Goal: Information Seeking & Learning: Learn about a topic

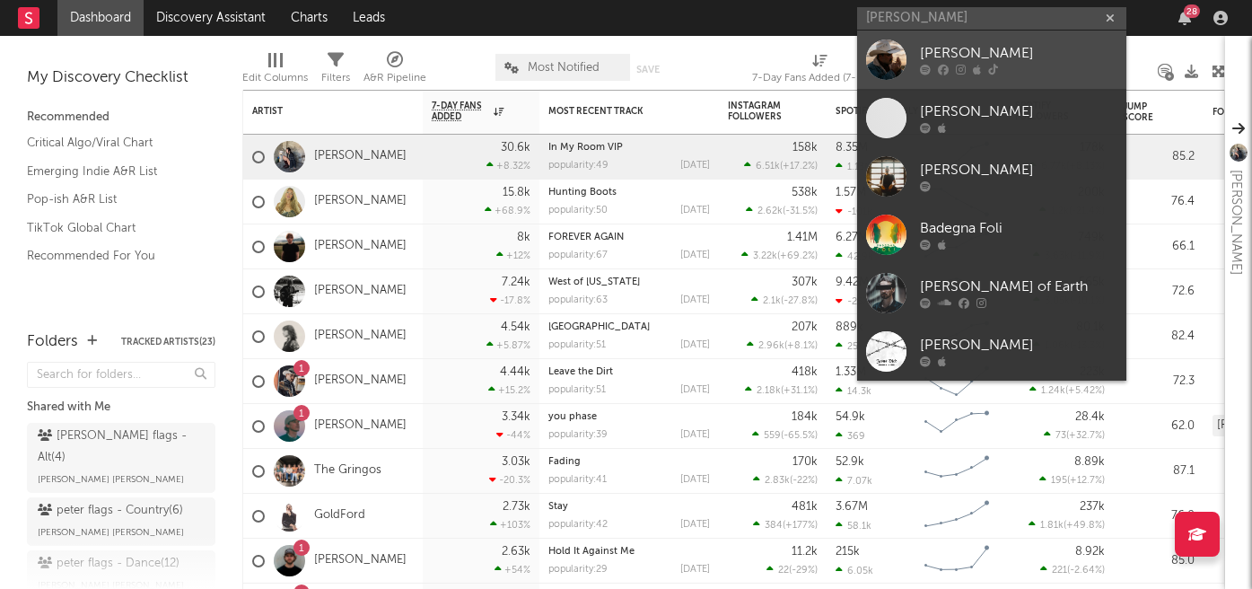
type input "wade fors"
click at [937, 54] on div "[PERSON_NAME]" at bounding box center [1018, 54] width 197 height 22
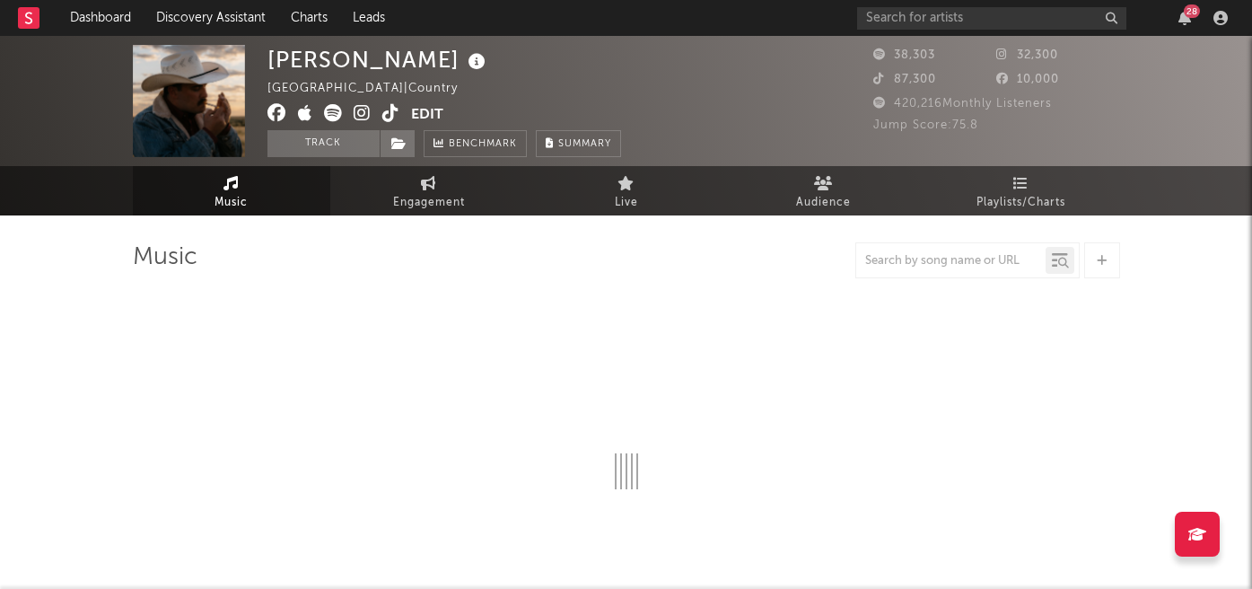
select select "6m"
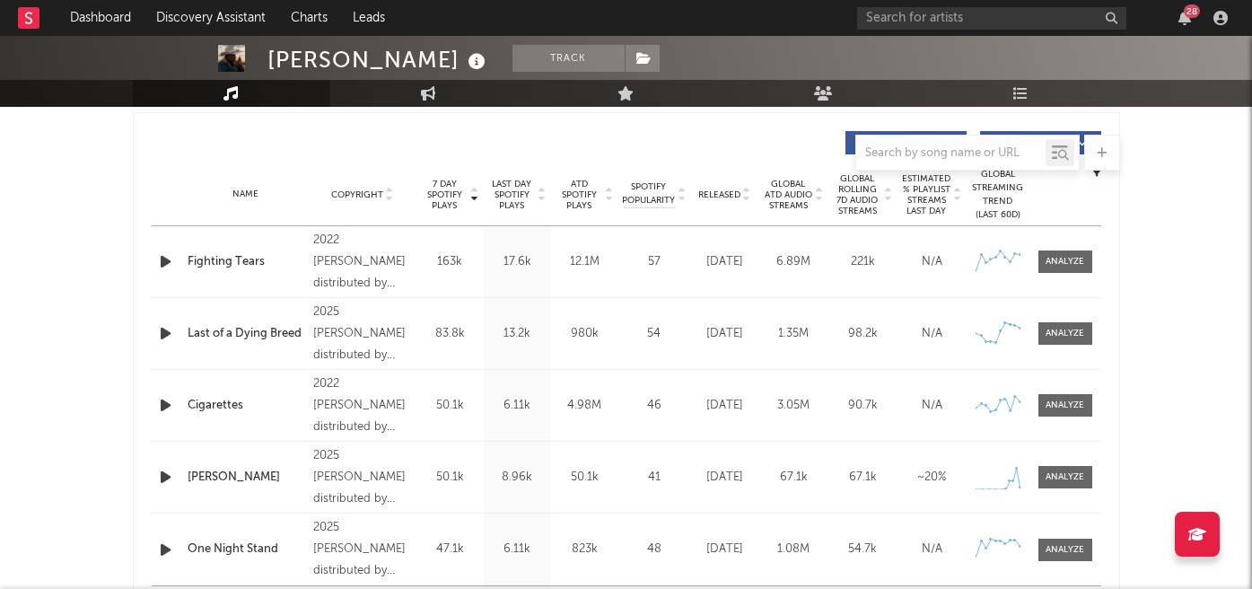
scroll to position [679, 0]
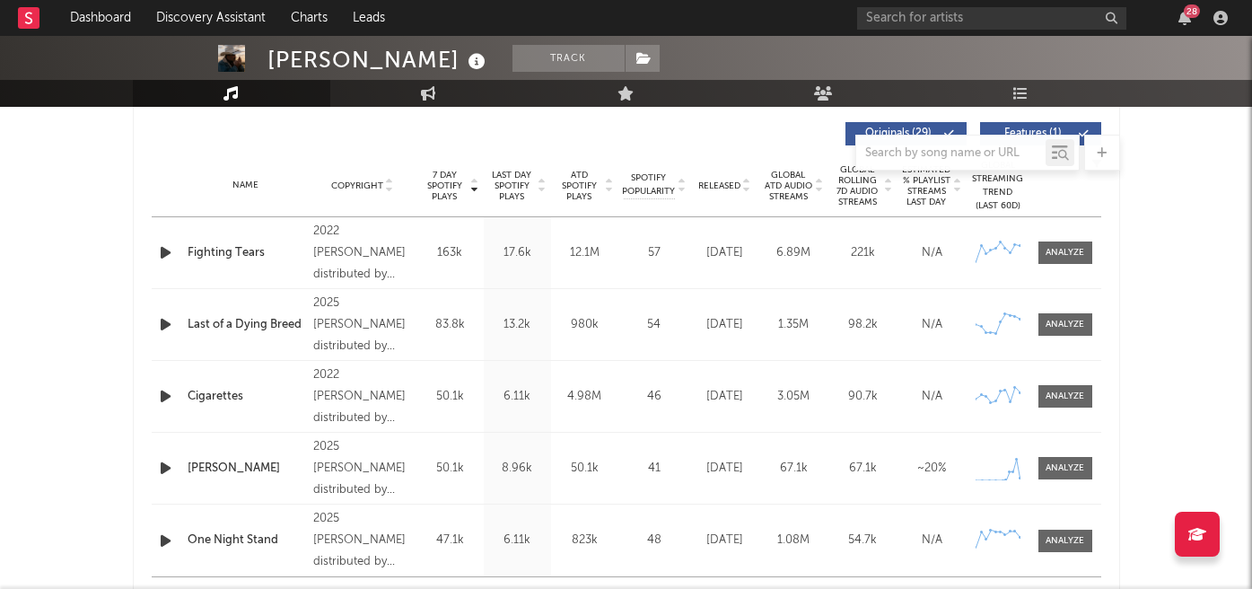
click at [722, 190] on span "Released" at bounding box center [719, 185] width 42 height 11
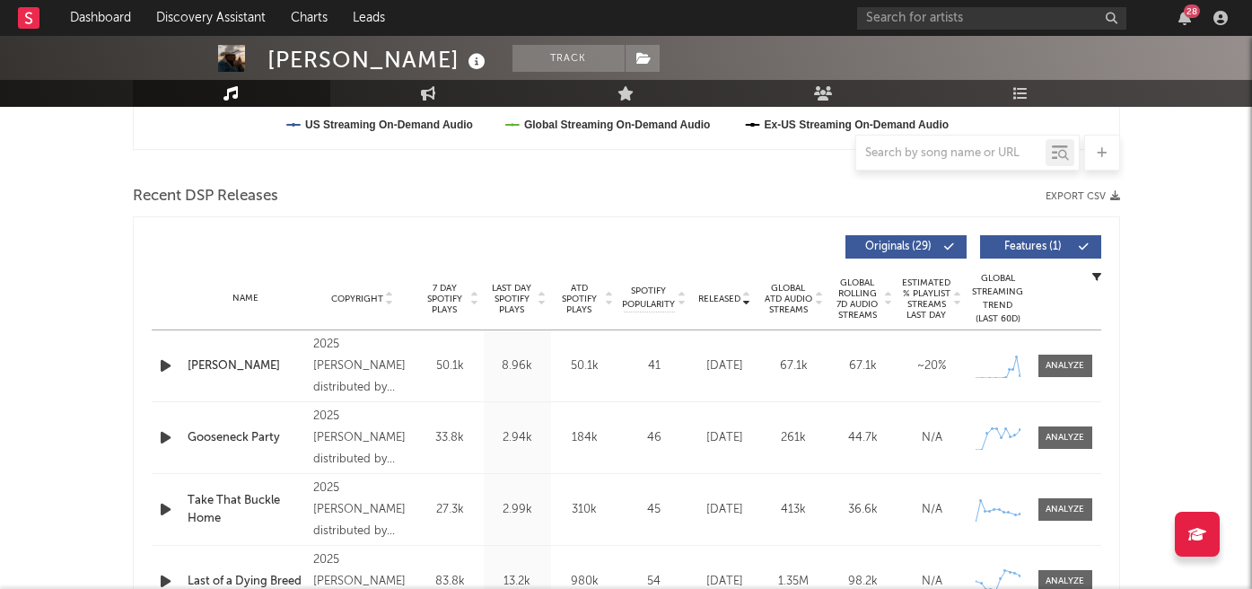
scroll to position [564, 0]
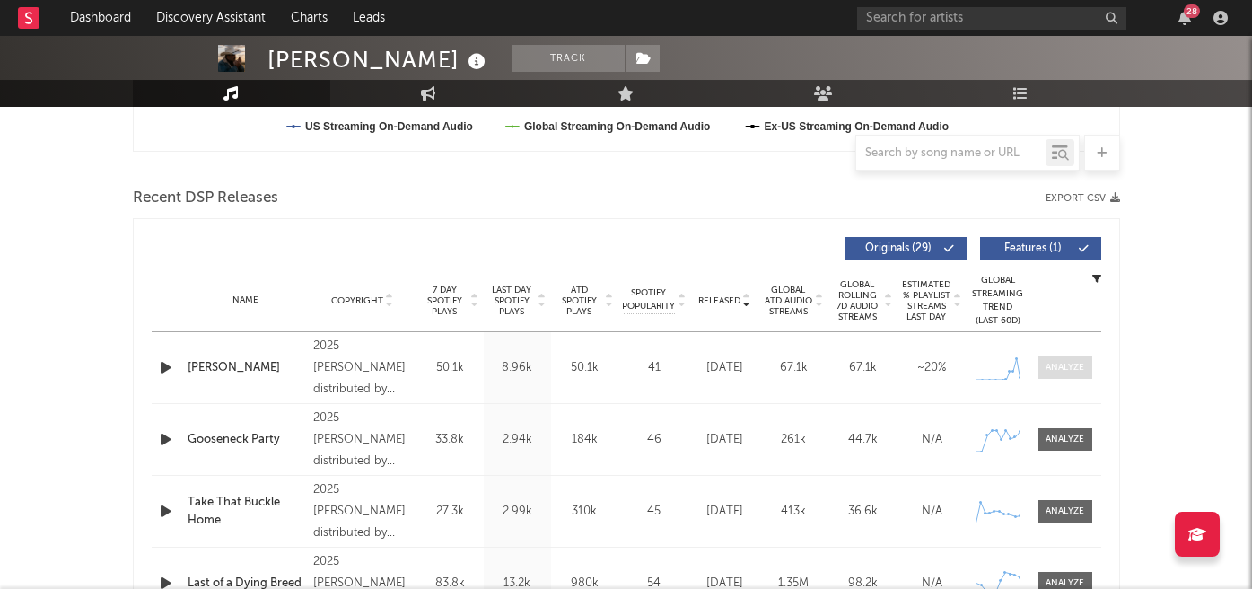
click at [1076, 364] on div at bounding box center [1064, 367] width 39 height 13
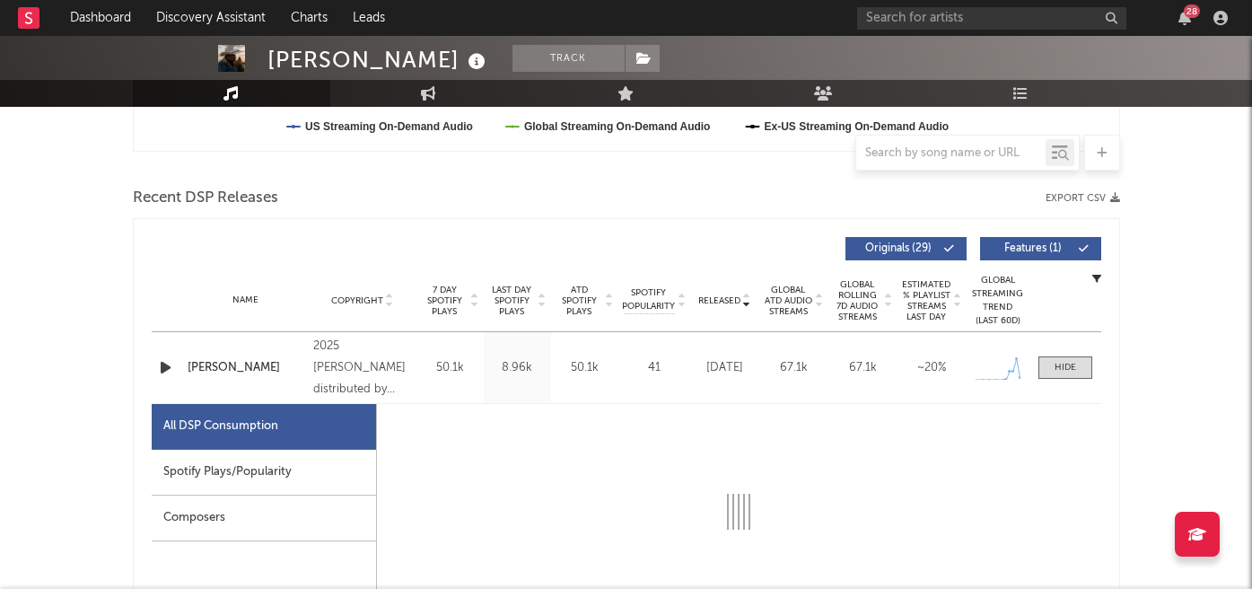
select select "1w"
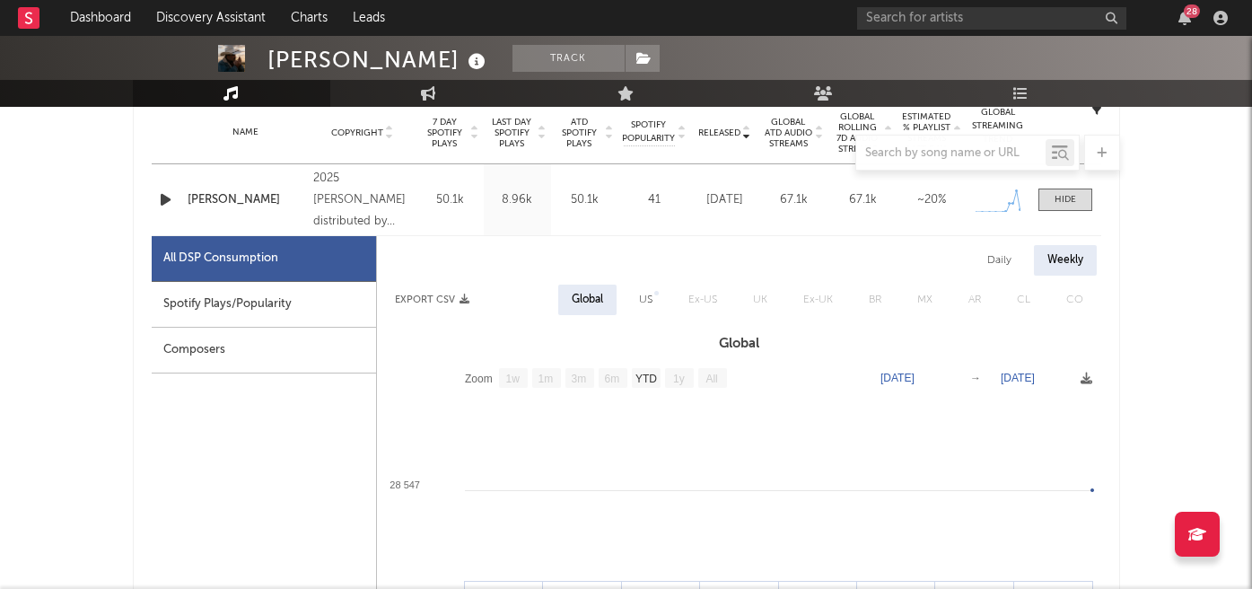
scroll to position [745, 0]
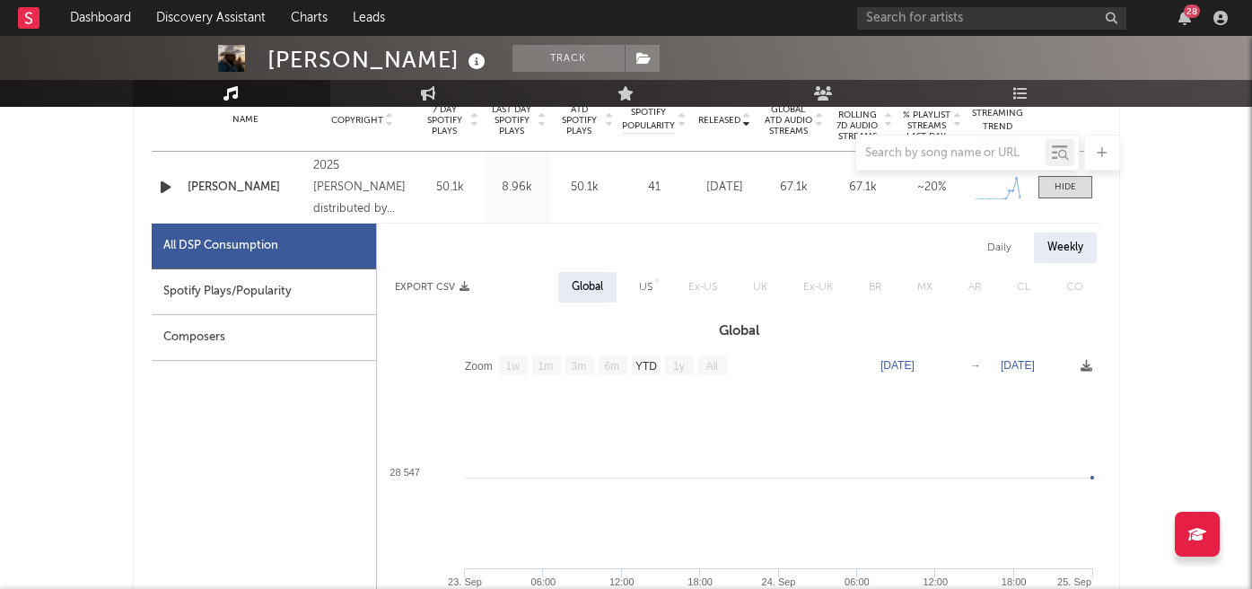
click at [264, 297] on div "Spotify Plays/Popularity" at bounding box center [264, 292] width 224 height 46
select select "1w"
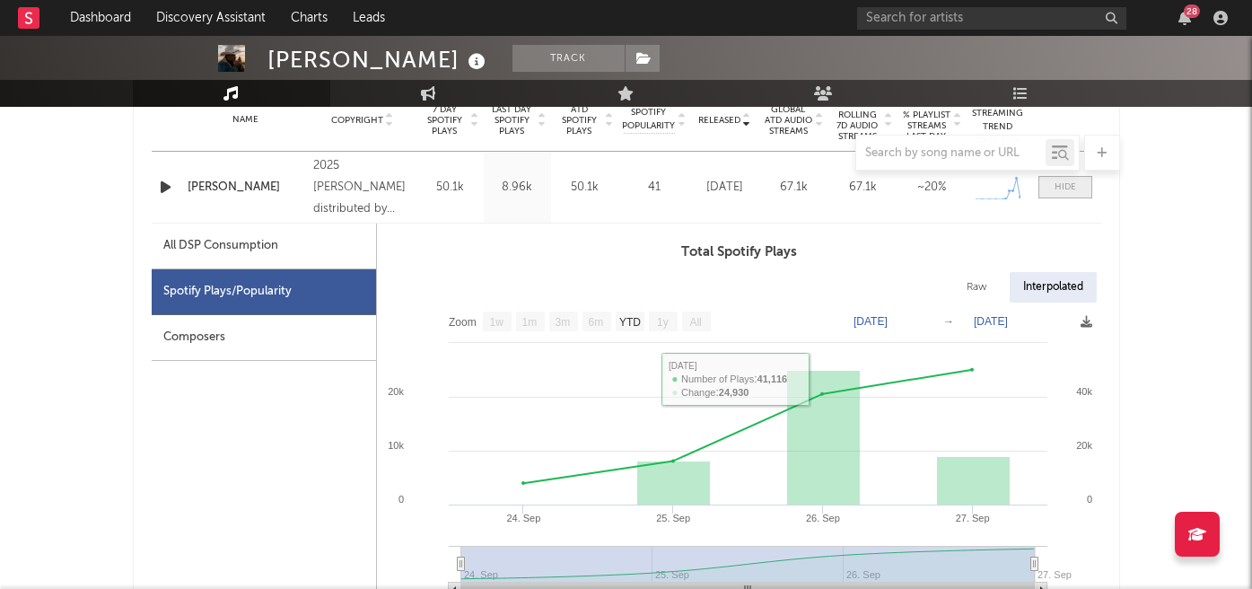
click at [1062, 192] on div at bounding box center [1065, 186] width 22 height 13
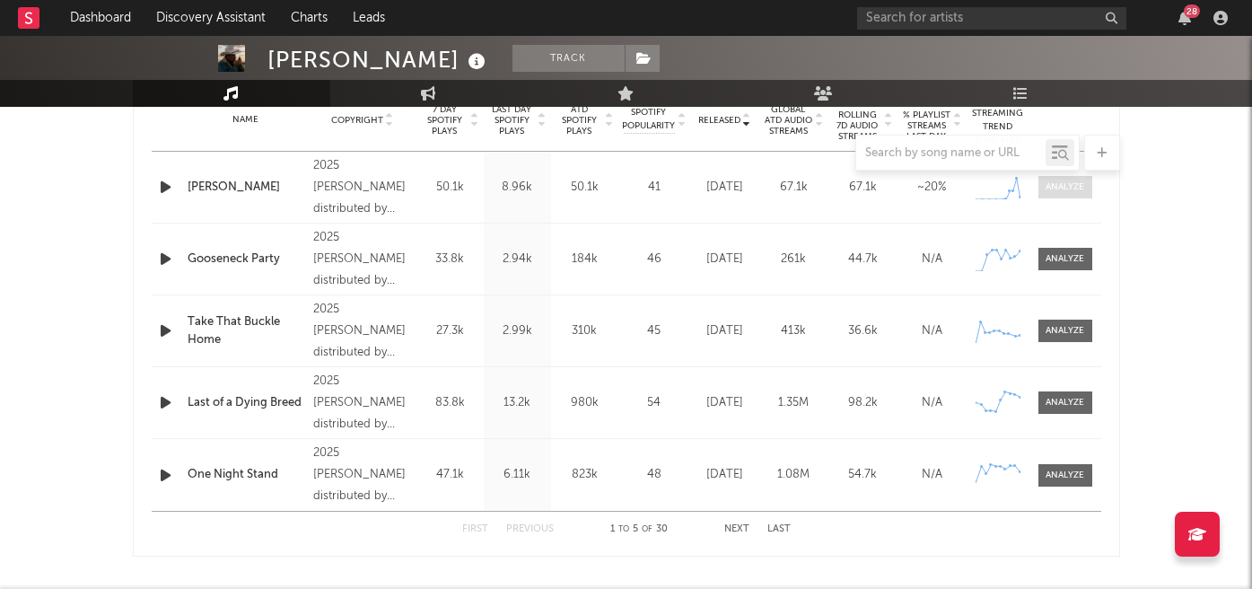
click at [1045, 184] on div at bounding box center [1064, 186] width 39 height 13
select select "1w"
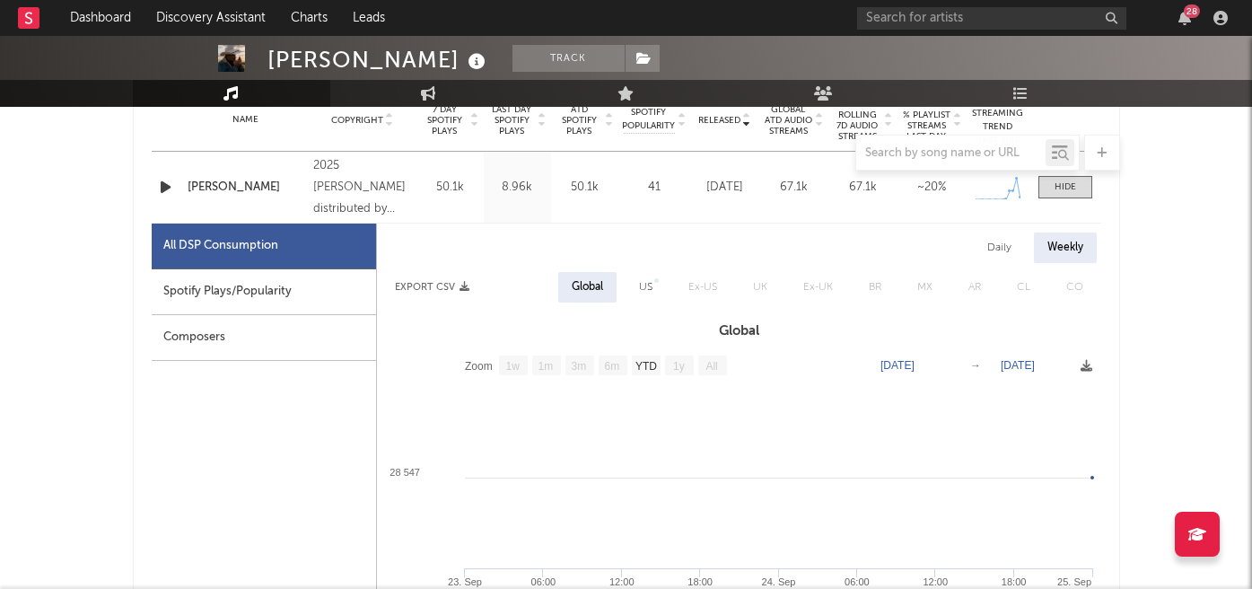
click at [314, 297] on div "Spotify Plays/Popularity" at bounding box center [264, 292] width 224 height 46
select select "1w"
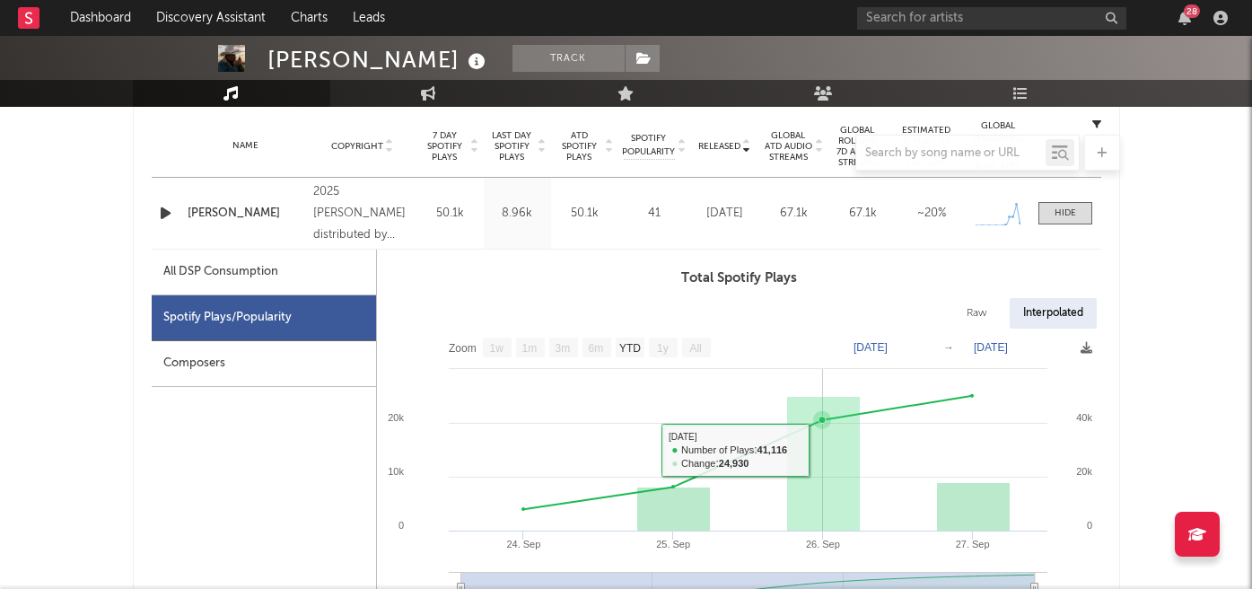
scroll to position [718, 0]
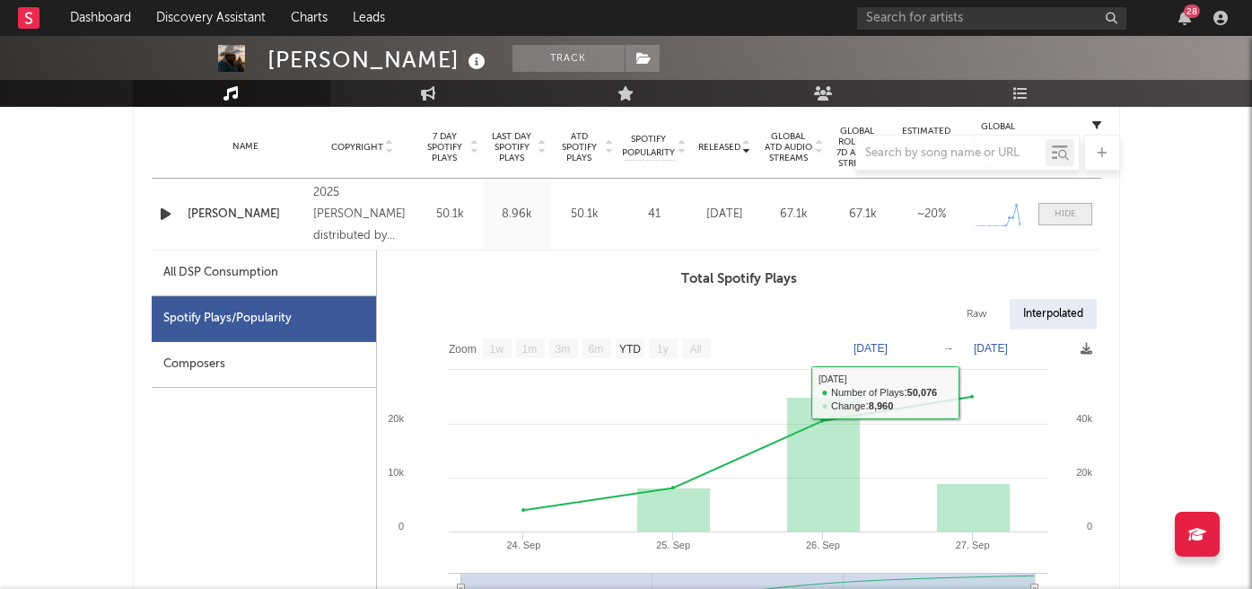
click at [1044, 221] on span at bounding box center [1065, 214] width 54 height 22
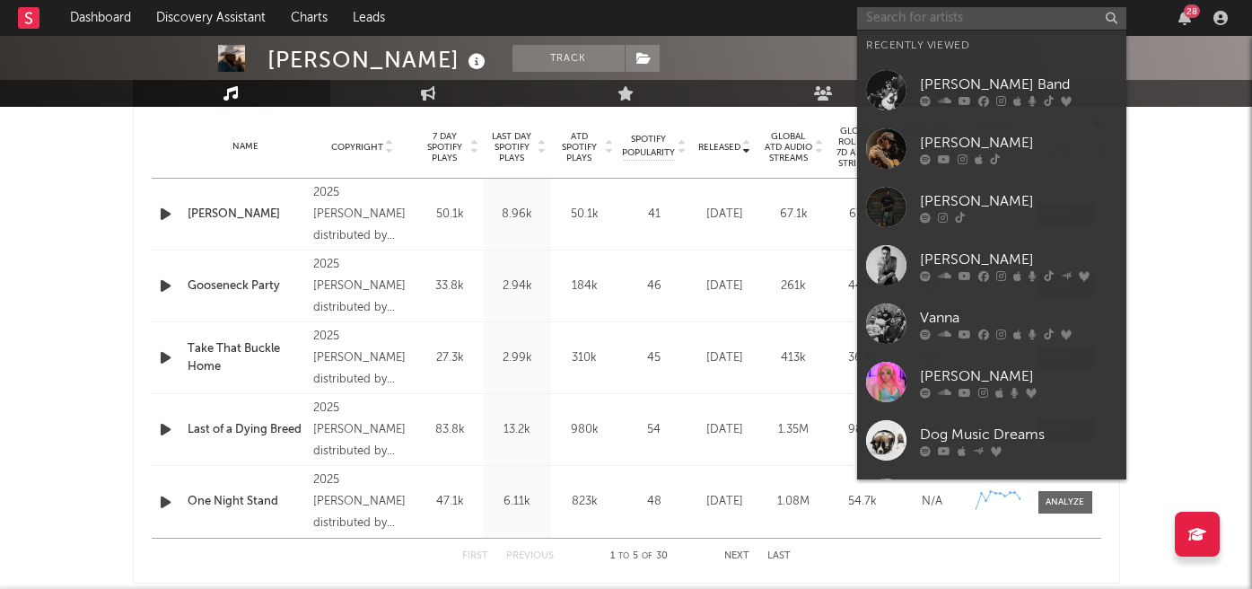
click at [917, 16] on input "text" at bounding box center [991, 18] width 269 height 22
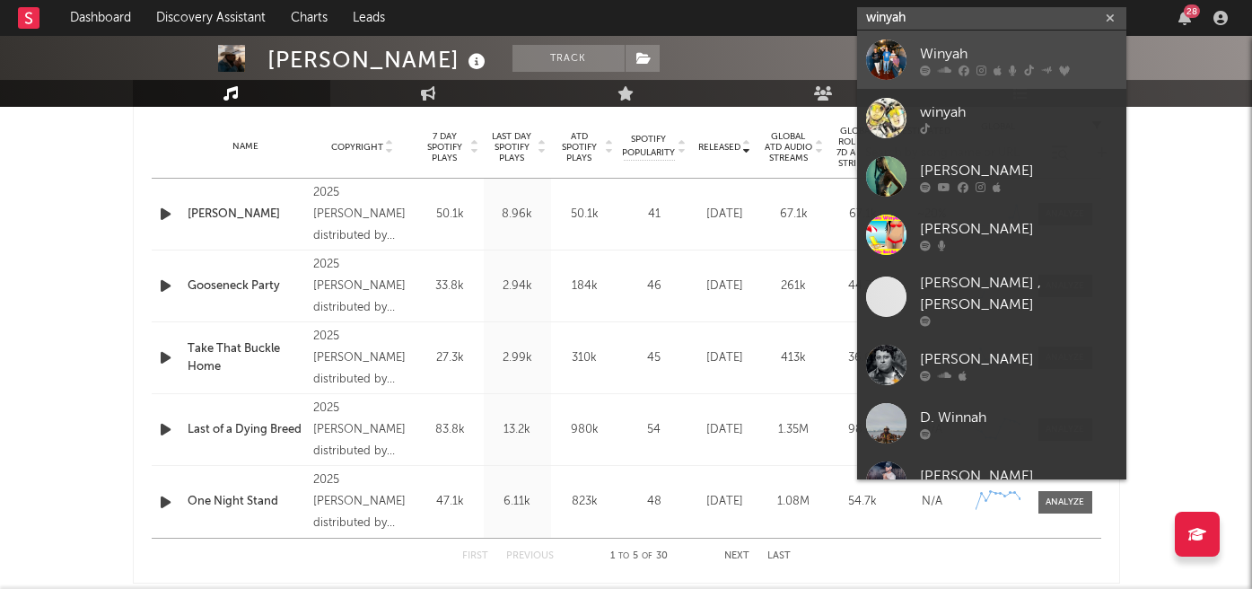
type input "winyah"
click at [935, 57] on div "Winyah" at bounding box center [1018, 54] width 197 height 22
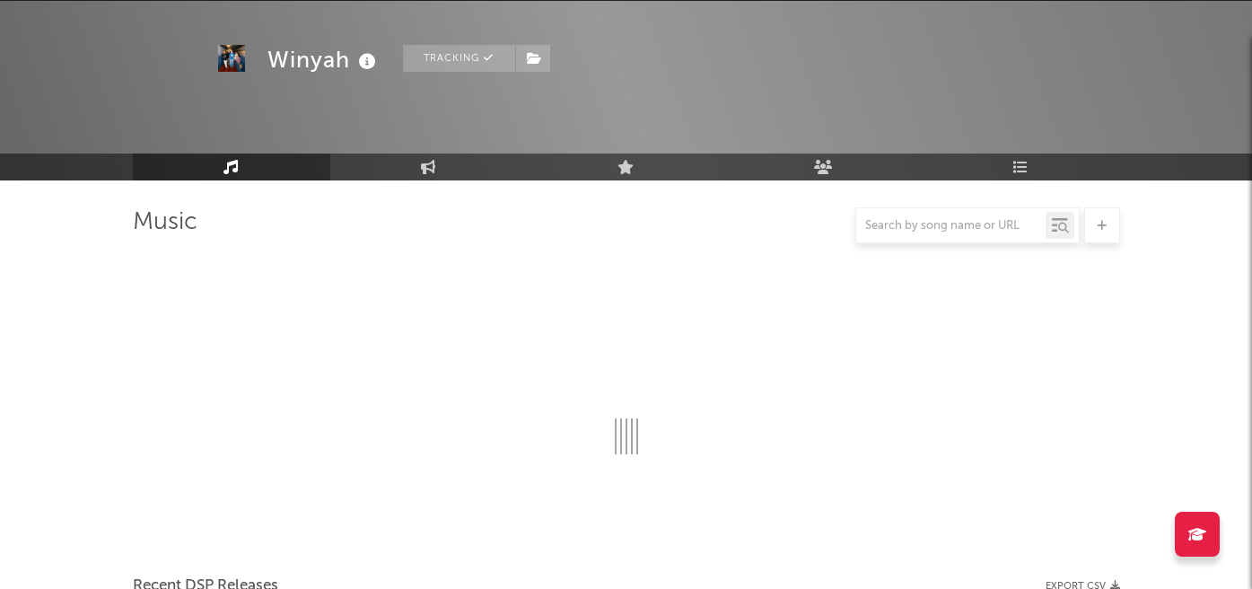
scroll to position [718, 0]
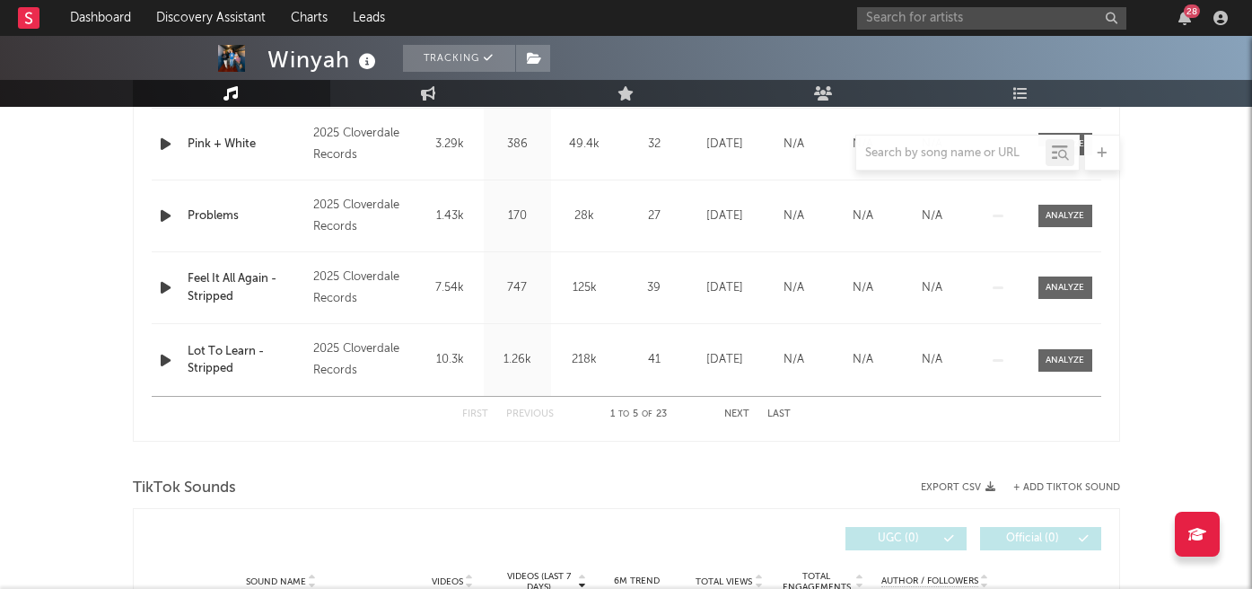
select select "6m"
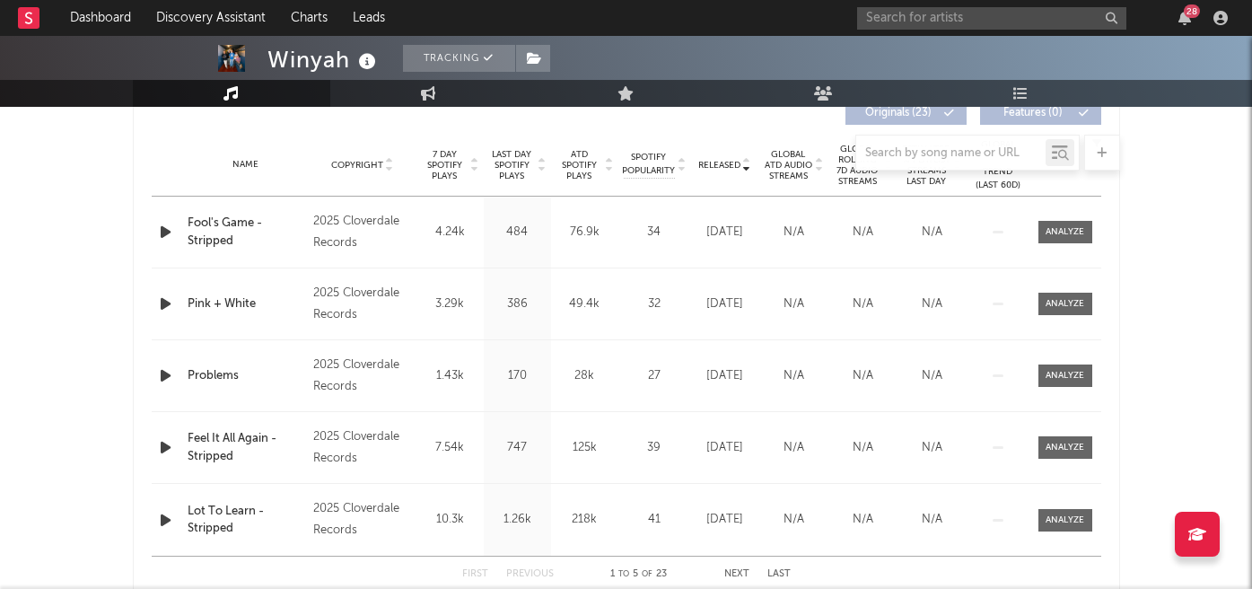
scroll to position [625, 0]
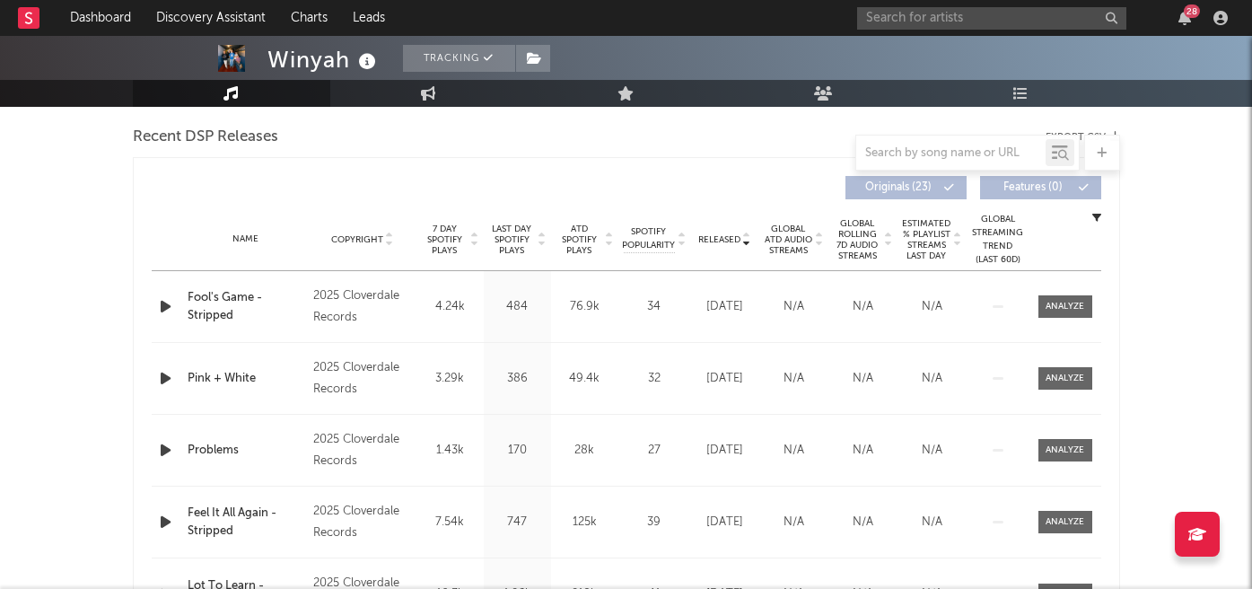
click at [724, 239] on span "Released" at bounding box center [719, 239] width 42 height 11
click at [725, 239] on span "Released" at bounding box center [719, 239] width 42 height 11
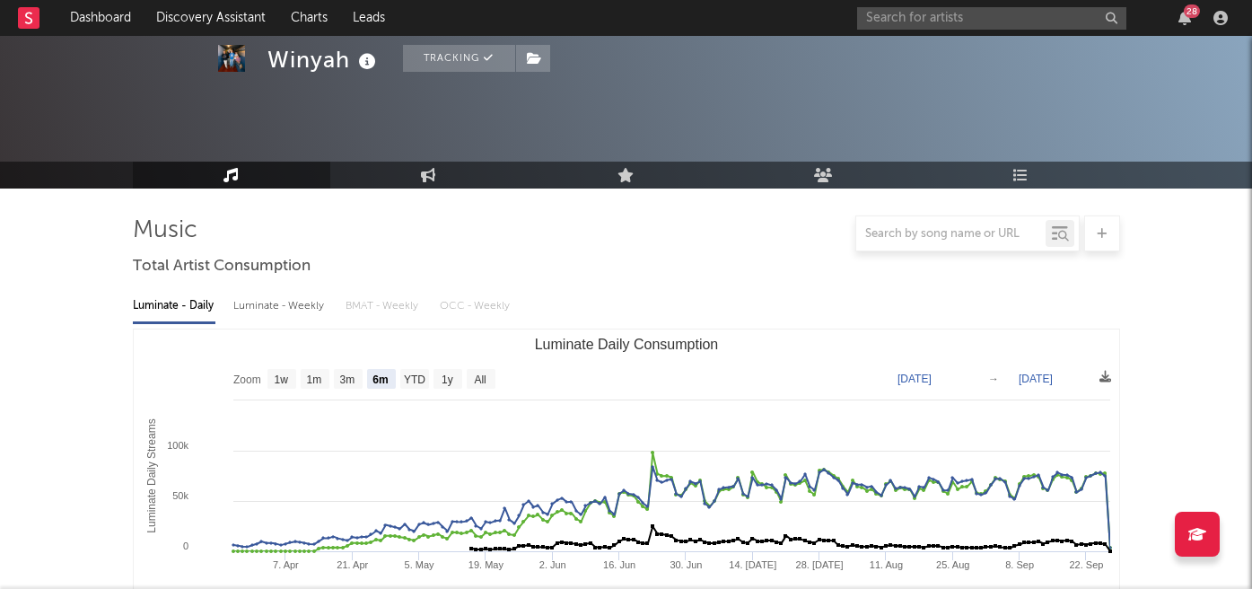
scroll to position [0, 0]
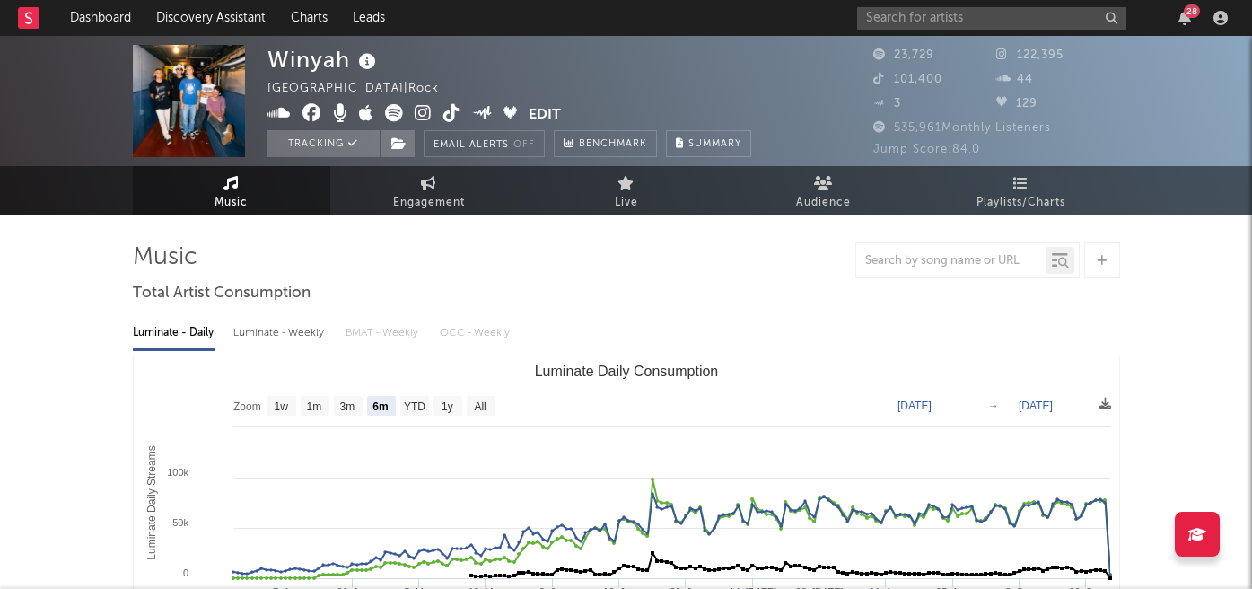
click at [421, 114] on icon at bounding box center [423, 113] width 17 height 18
click at [906, 28] on div "28" at bounding box center [1045, 18] width 377 height 36
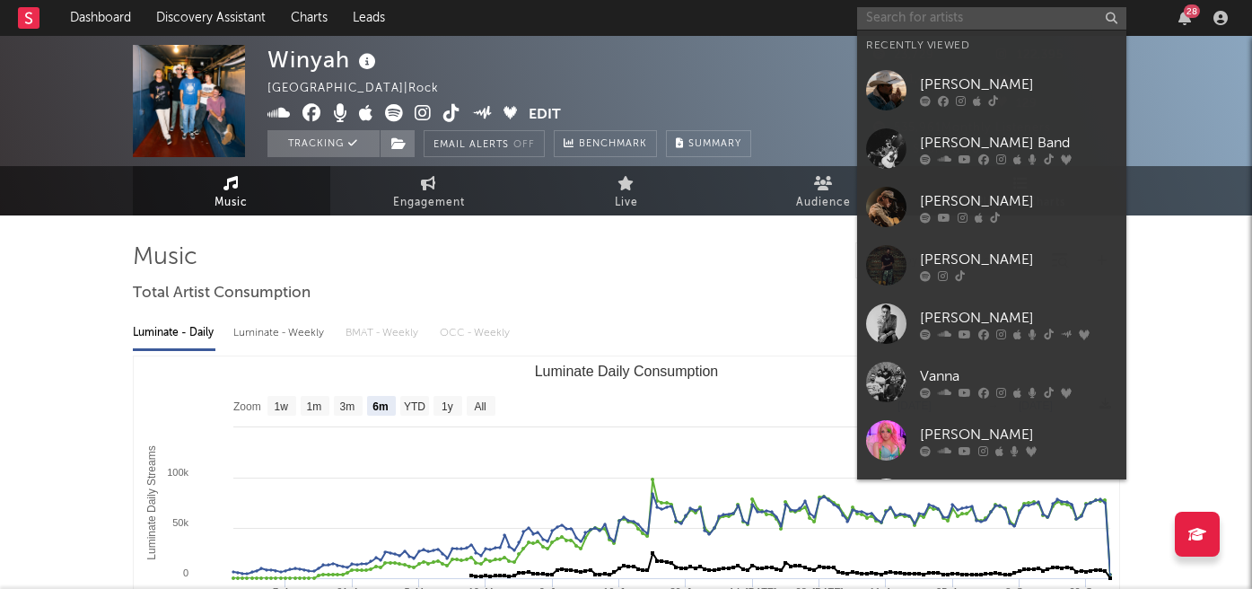
click at [904, 20] on input "text" at bounding box center [991, 18] width 269 height 22
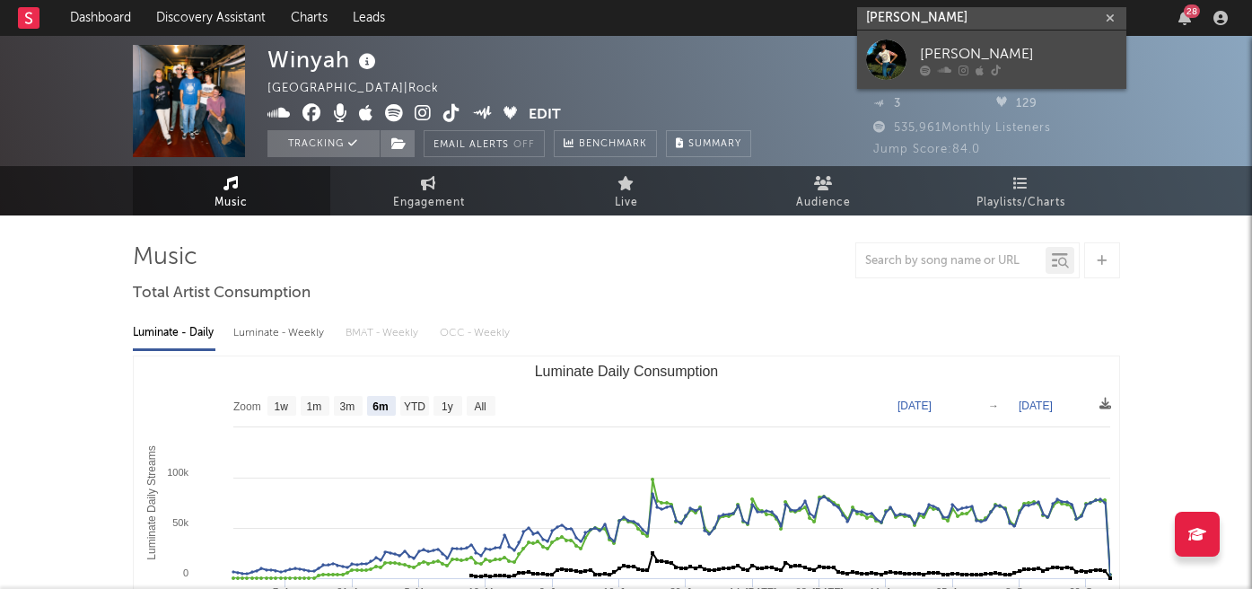
type input "maxwell luke"
click at [938, 38] on link "[PERSON_NAME]" at bounding box center [991, 60] width 269 height 58
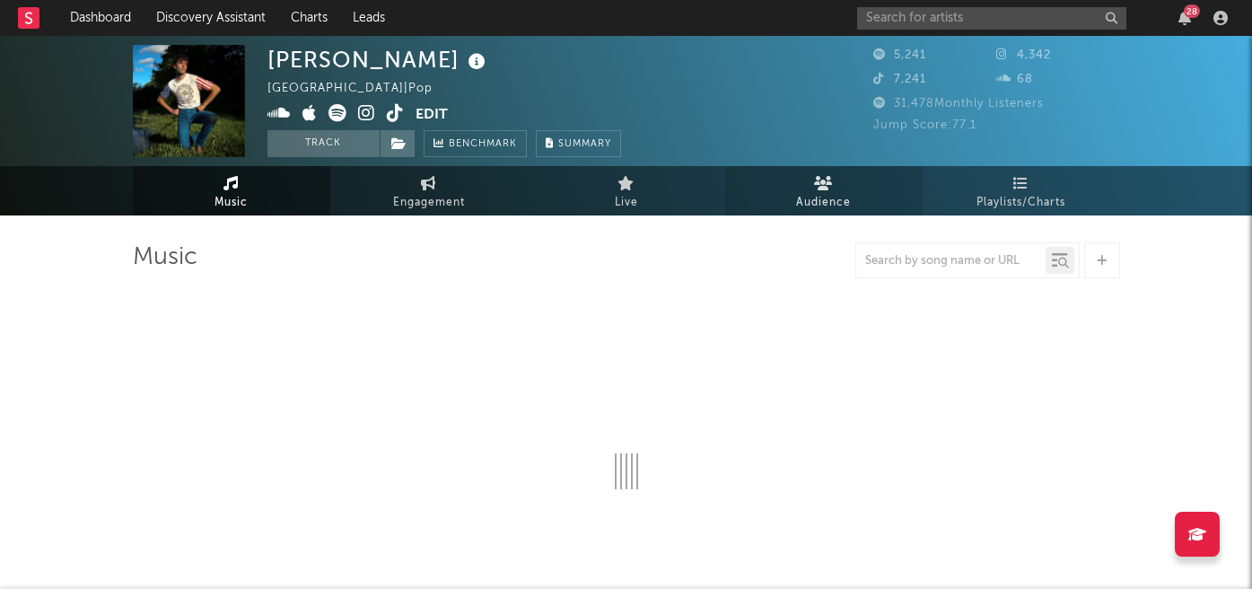
select select "6m"
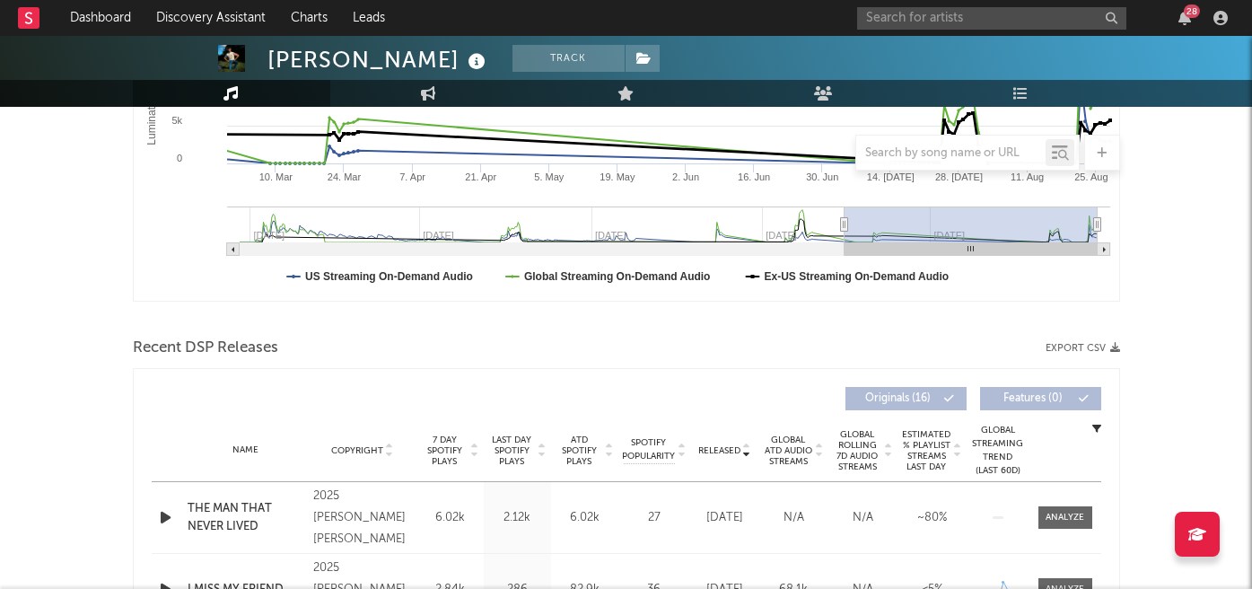
scroll to position [614, 0]
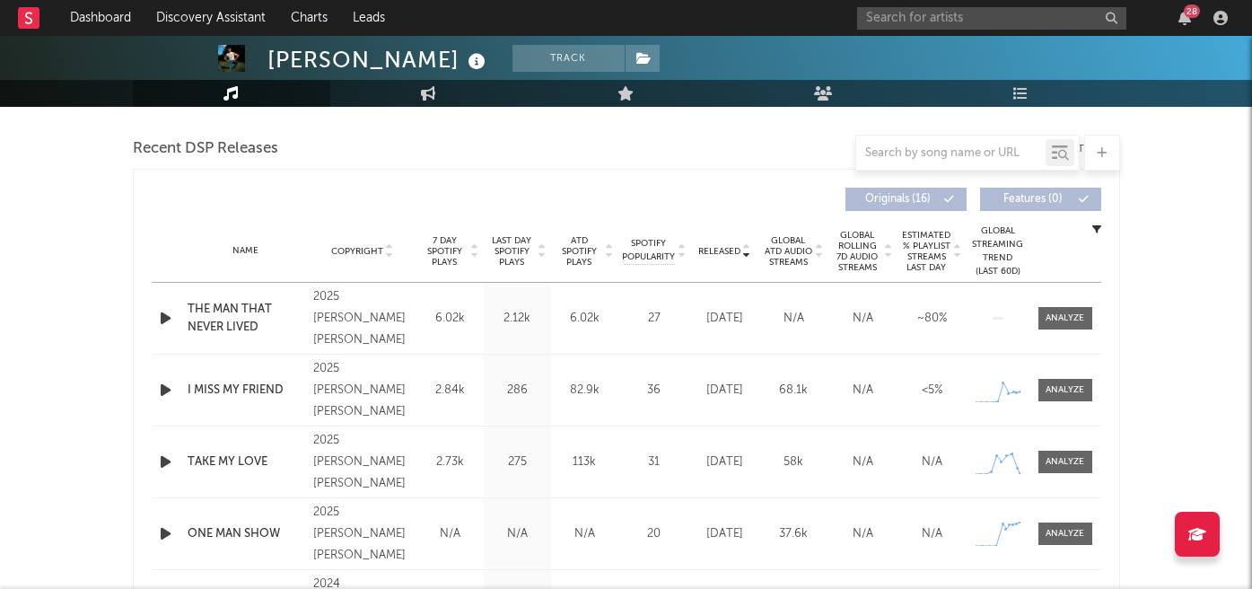
click at [723, 254] on span "Released" at bounding box center [719, 251] width 42 height 11
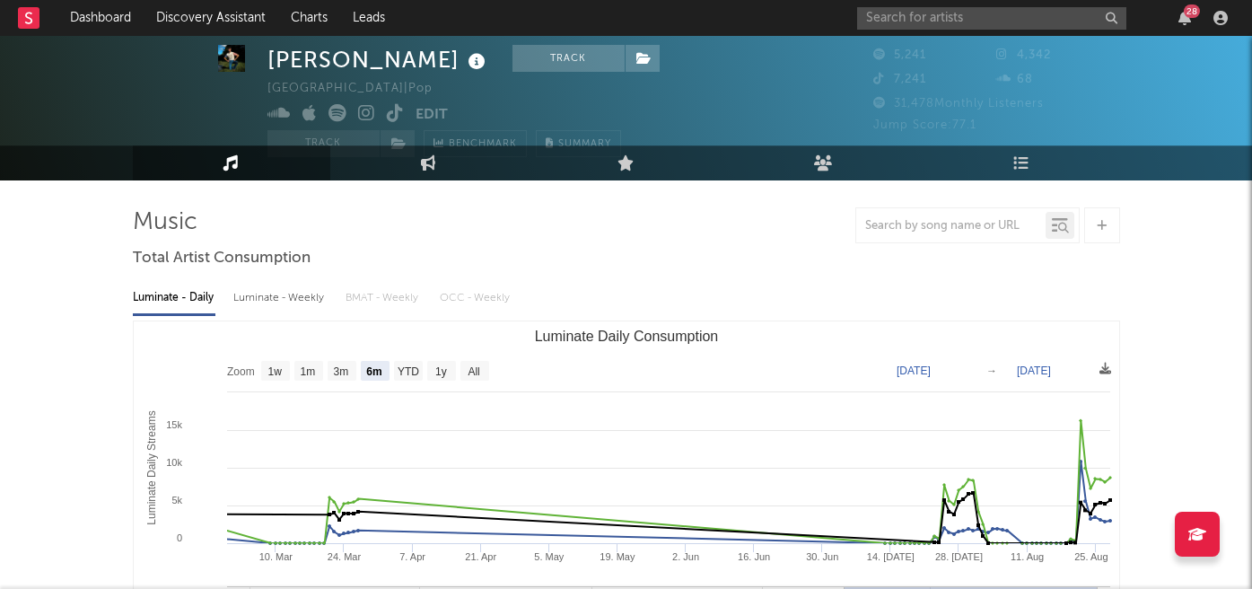
scroll to position [0, 0]
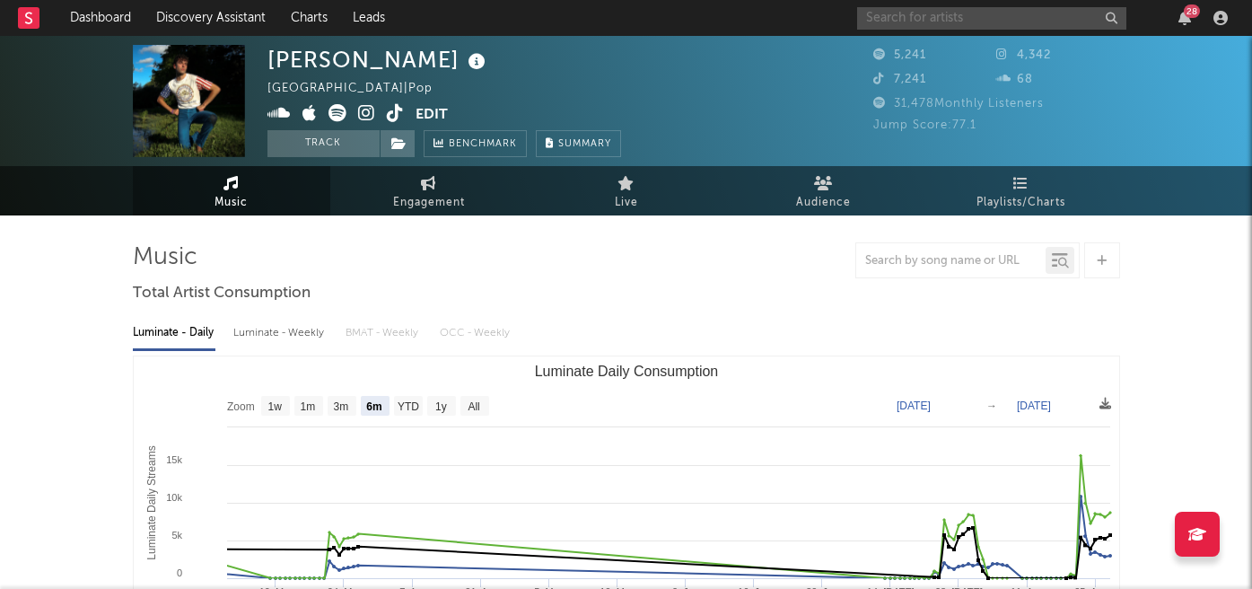
click at [928, 16] on input "text" at bounding box center [991, 18] width 269 height 22
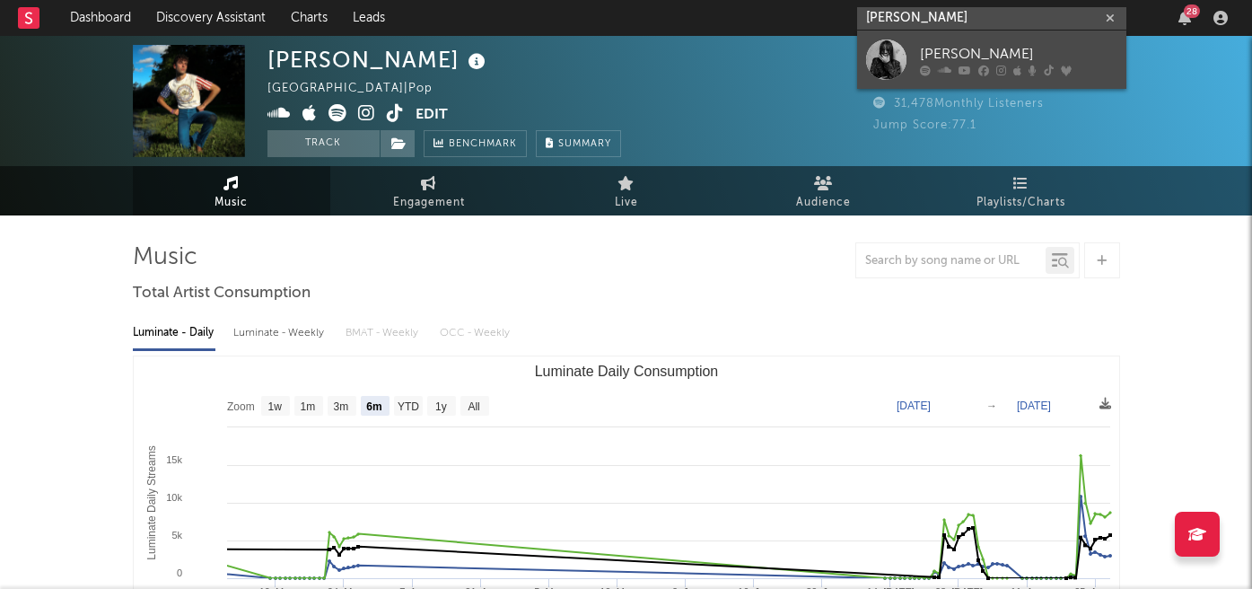
type input "sodia isella"
click at [946, 41] on link "[PERSON_NAME]" at bounding box center [991, 60] width 269 height 58
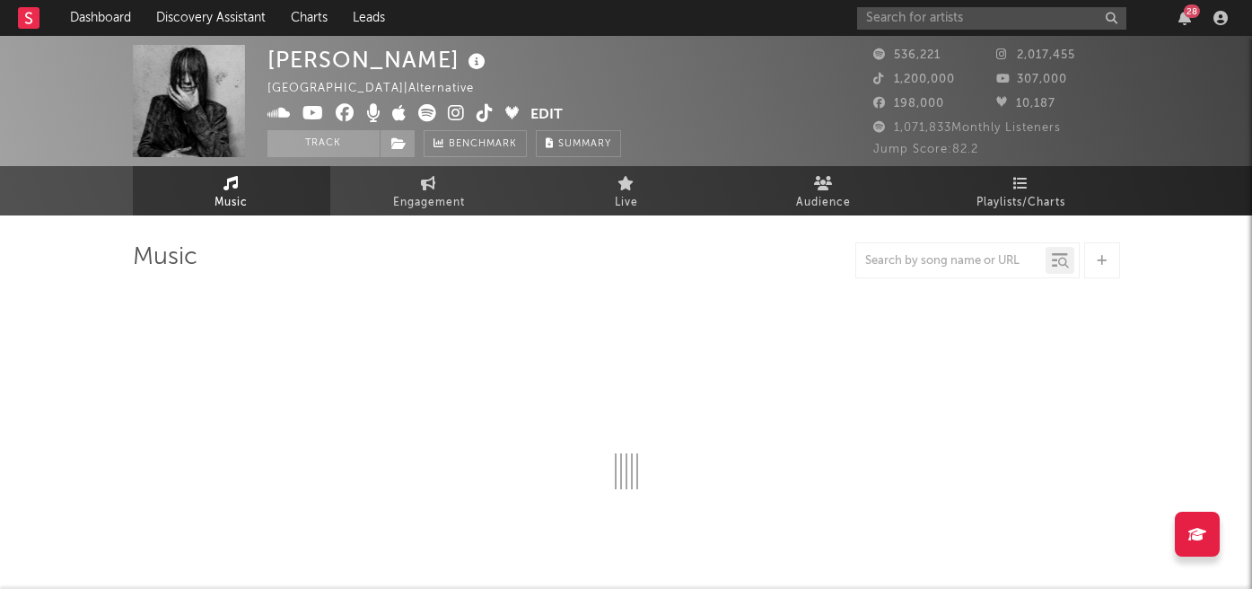
select select "6m"
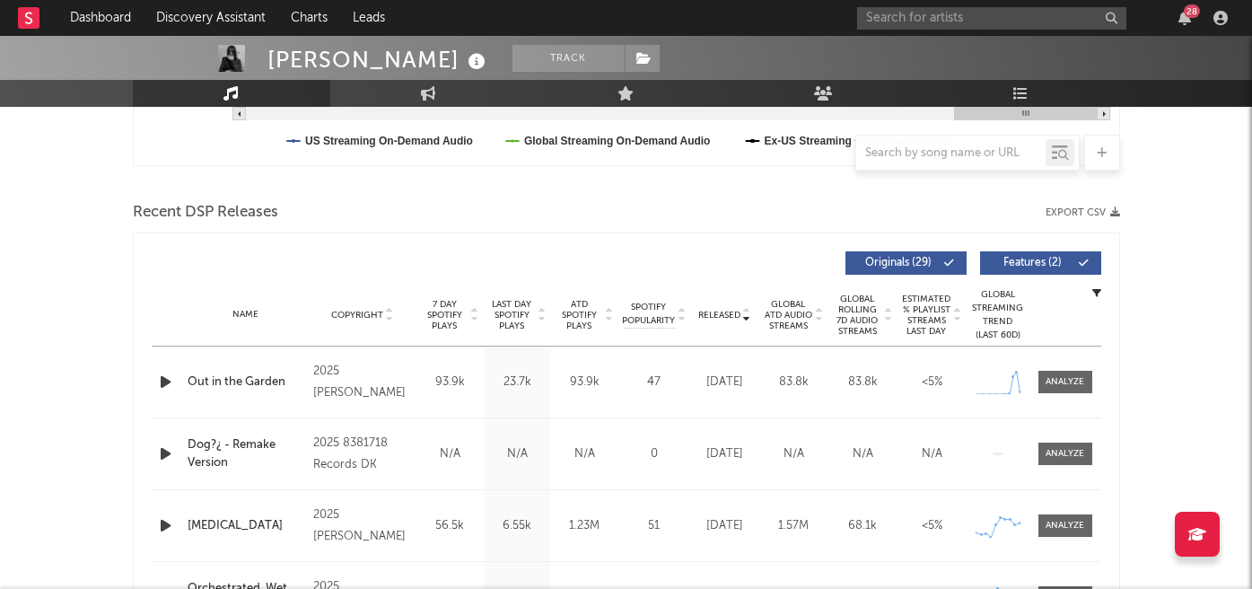
scroll to position [555, 0]
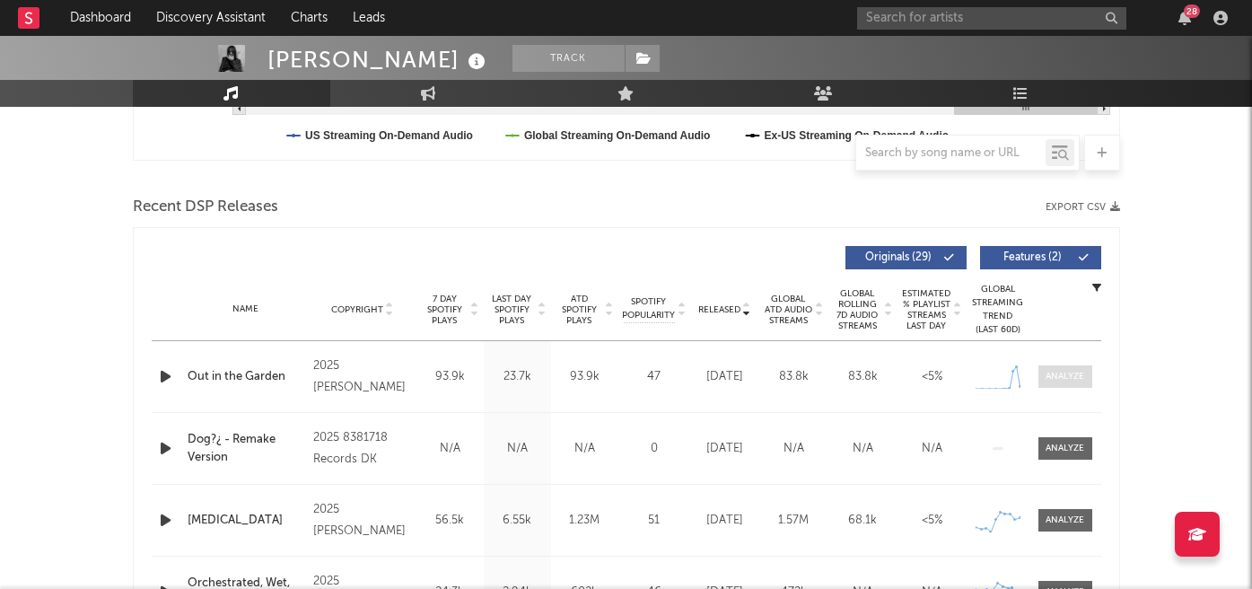
click at [1071, 375] on div at bounding box center [1064, 376] width 39 height 13
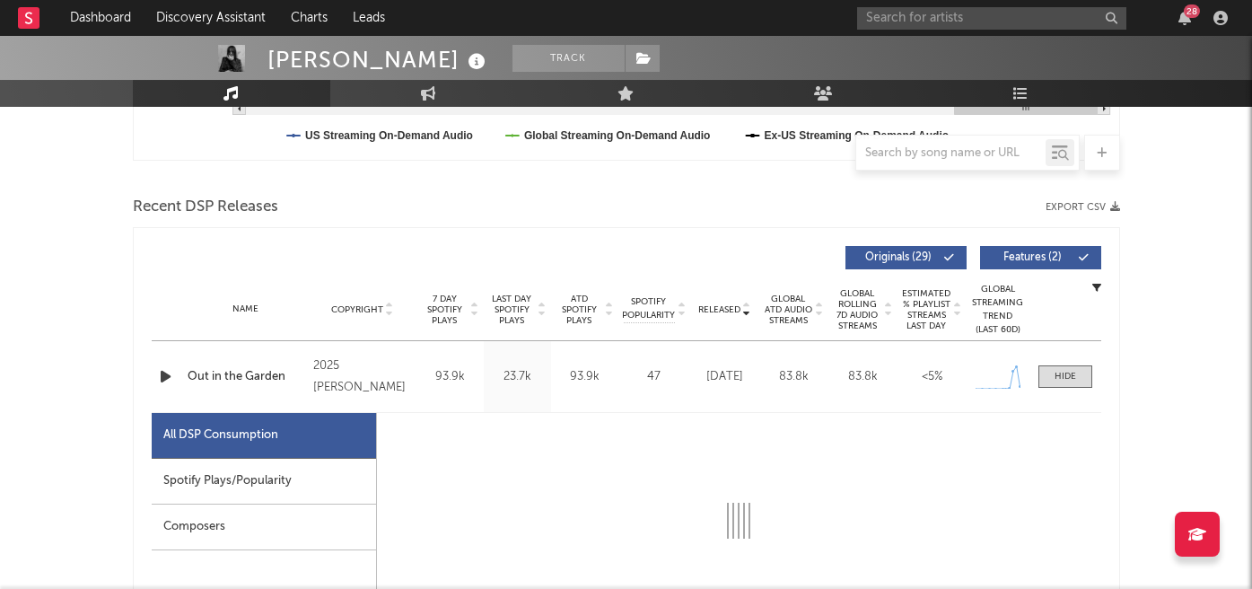
select select "1w"
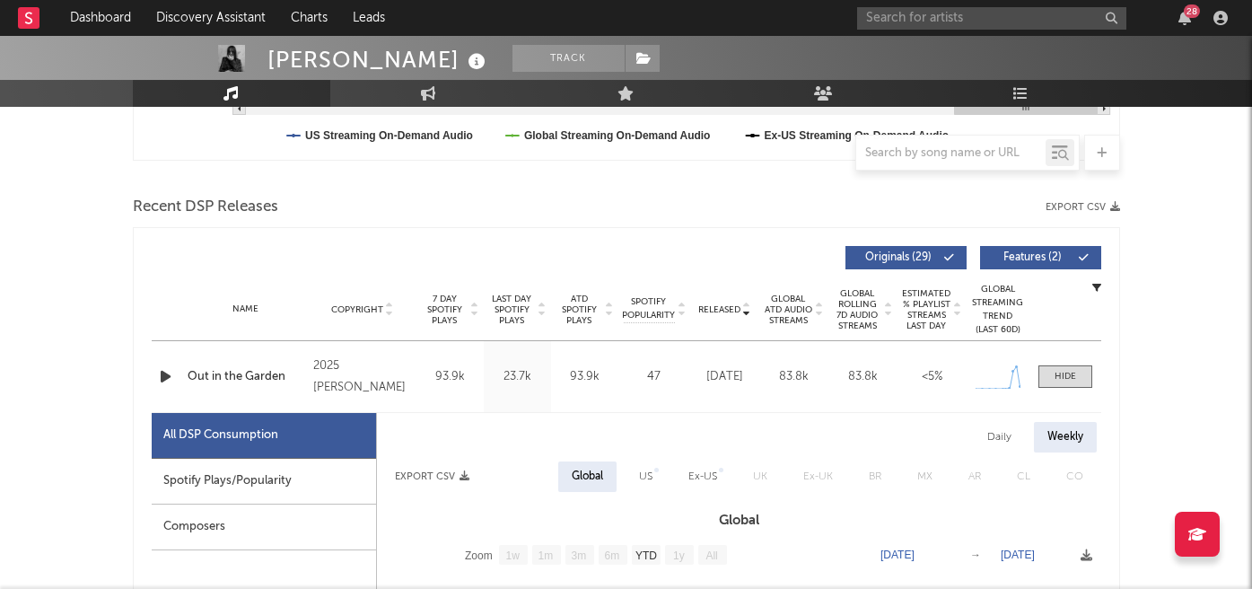
click at [248, 478] on div "Spotify Plays/Popularity" at bounding box center [264, 481] width 224 height 46
select select "1w"
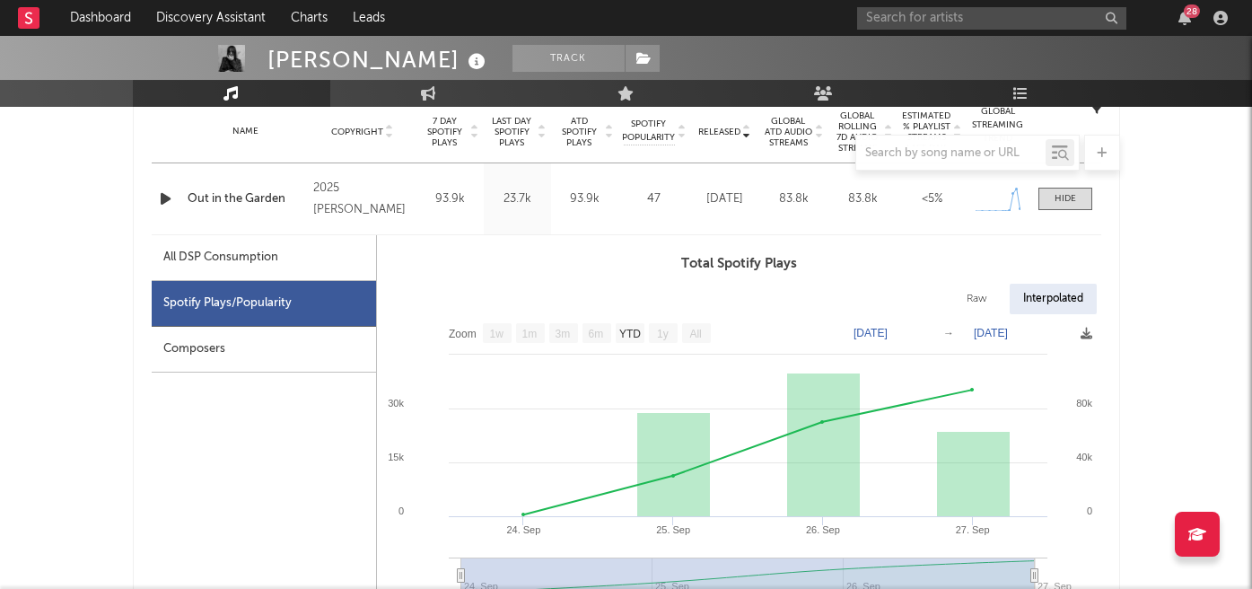
scroll to position [799, 0]
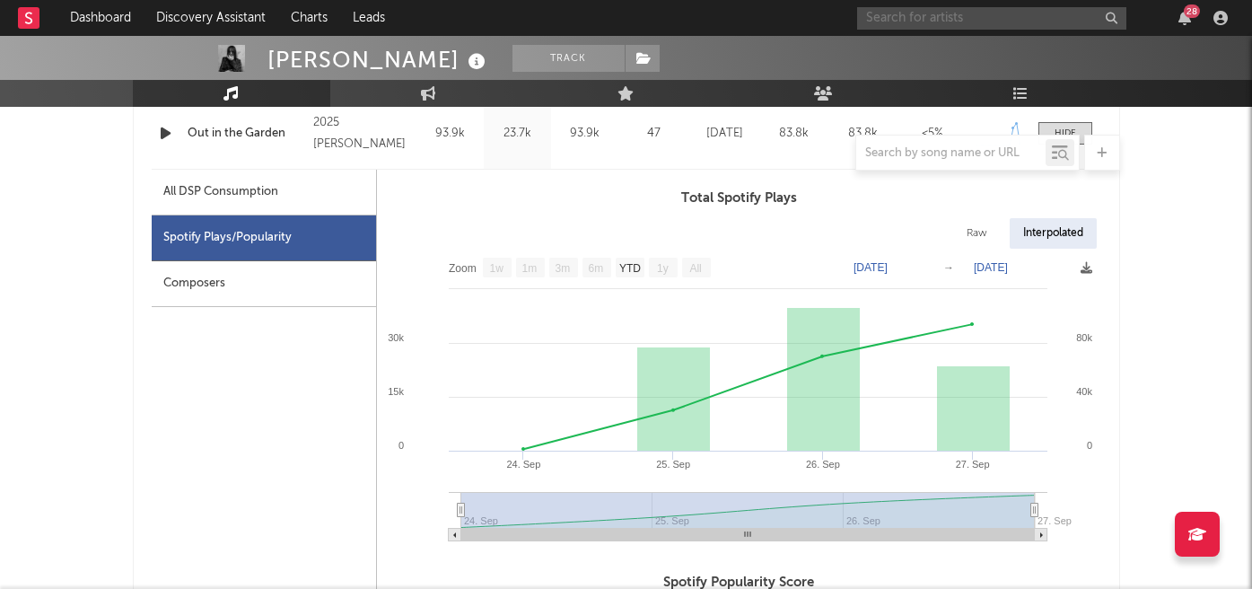
click at [919, 27] on input "text" at bounding box center [991, 18] width 269 height 22
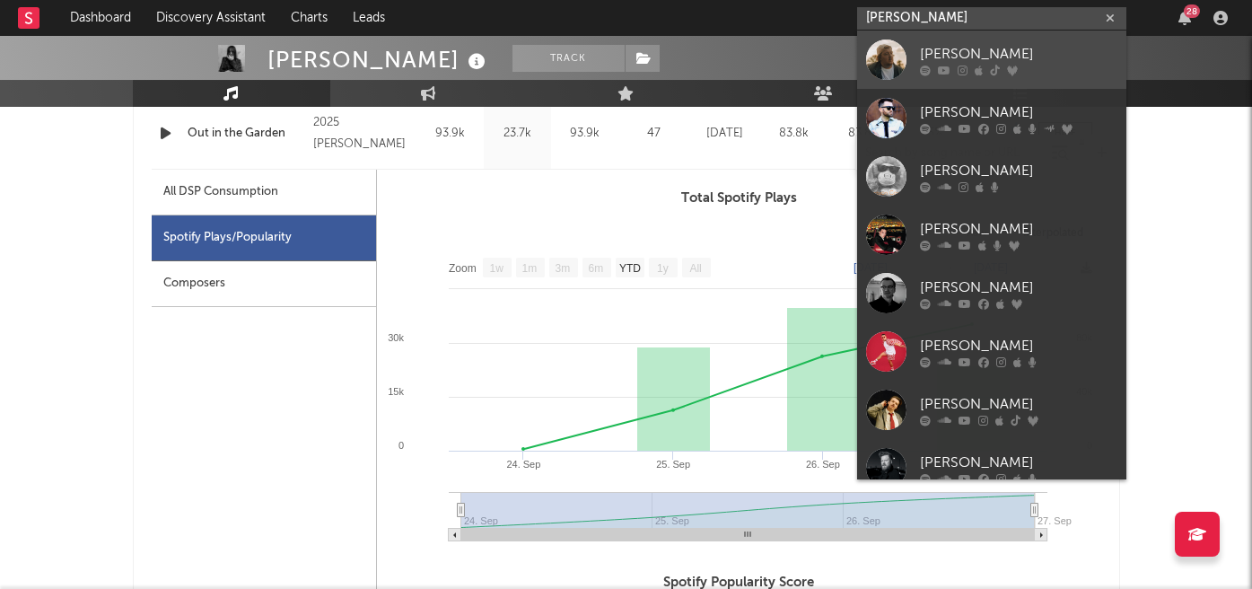
type input "gareth"
click at [954, 49] on div "[PERSON_NAME]" at bounding box center [1018, 54] width 197 height 22
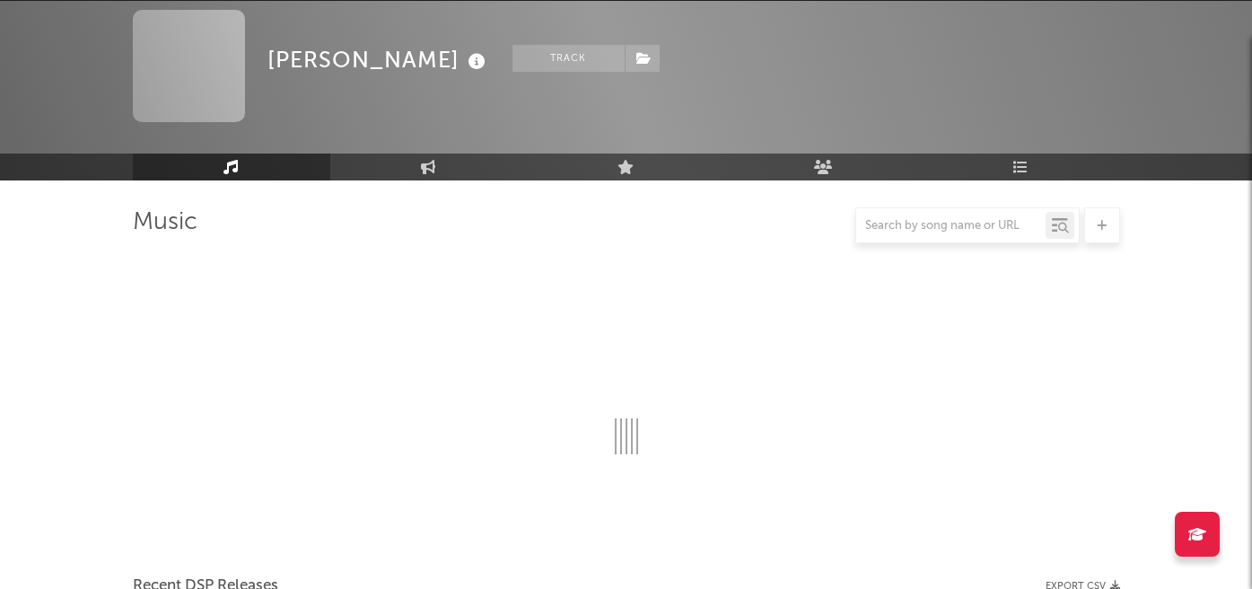
scroll to position [799, 0]
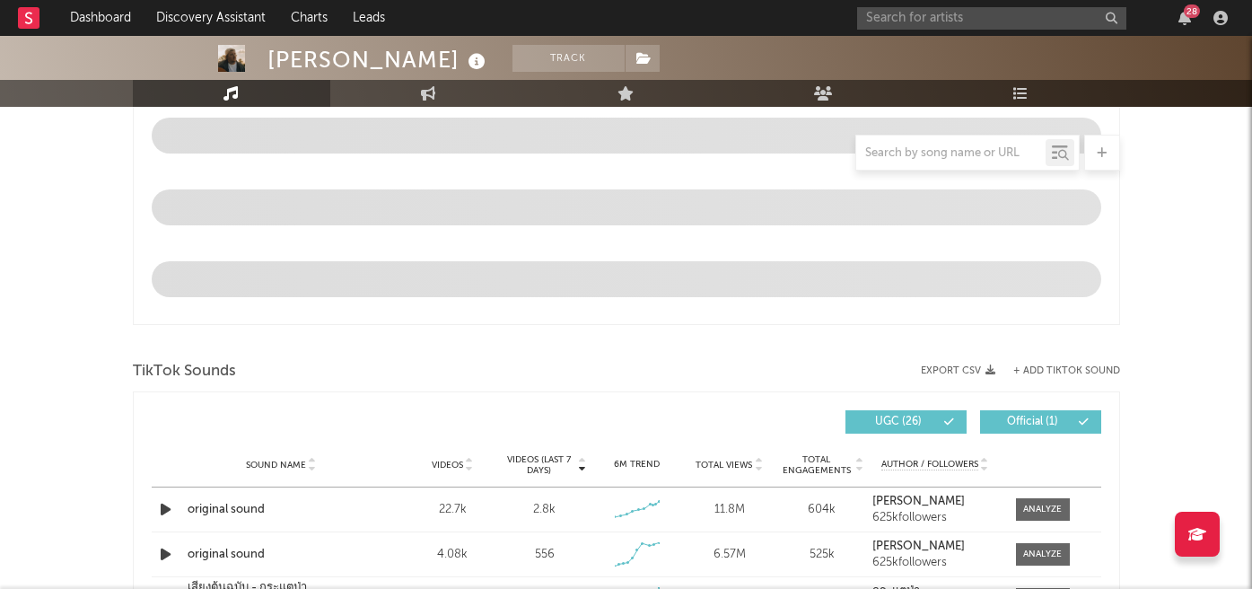
select select "6m"
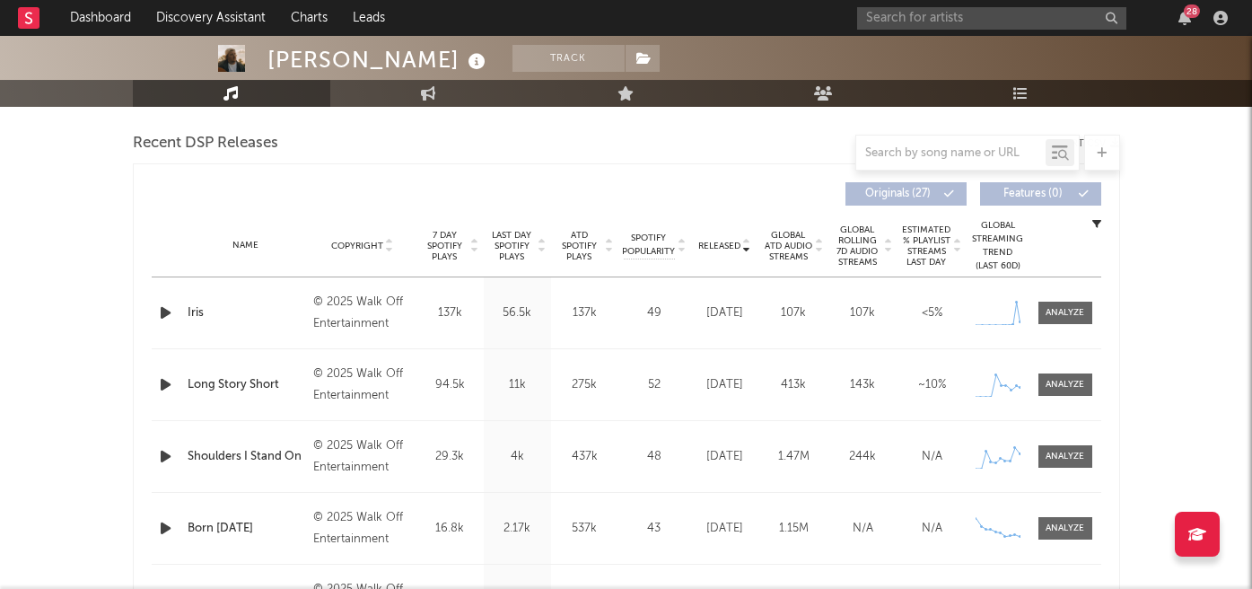
scroll to position [617, 0]
click at [1052, 312] on div at bounding box center [1064, 314] width 39 height 13
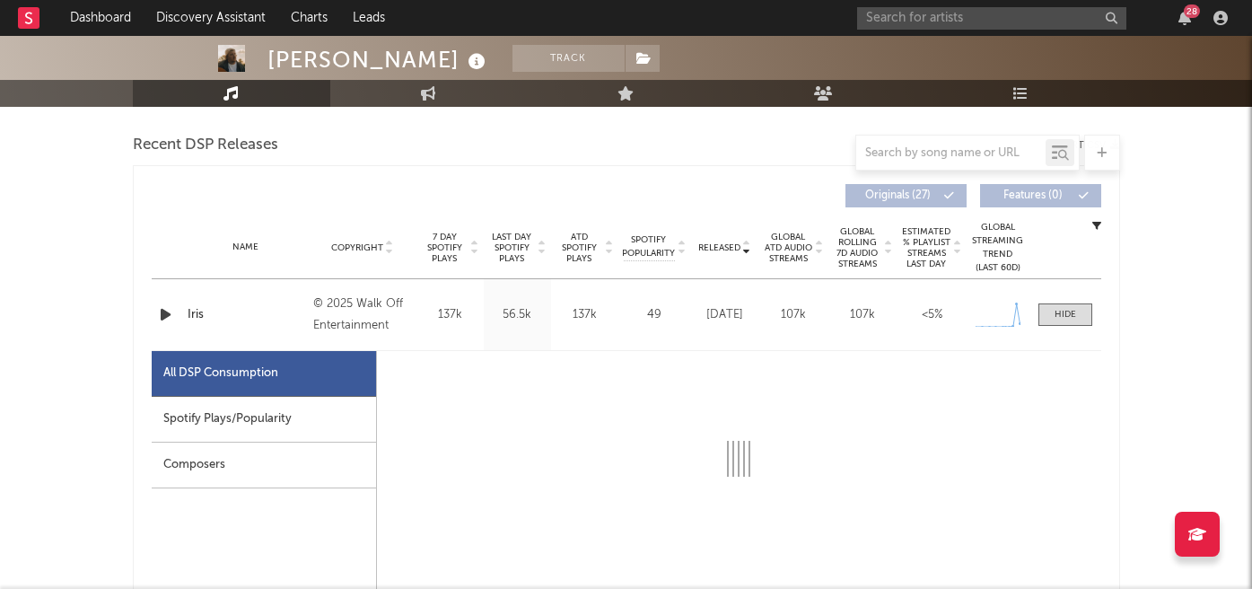
select select "1w"
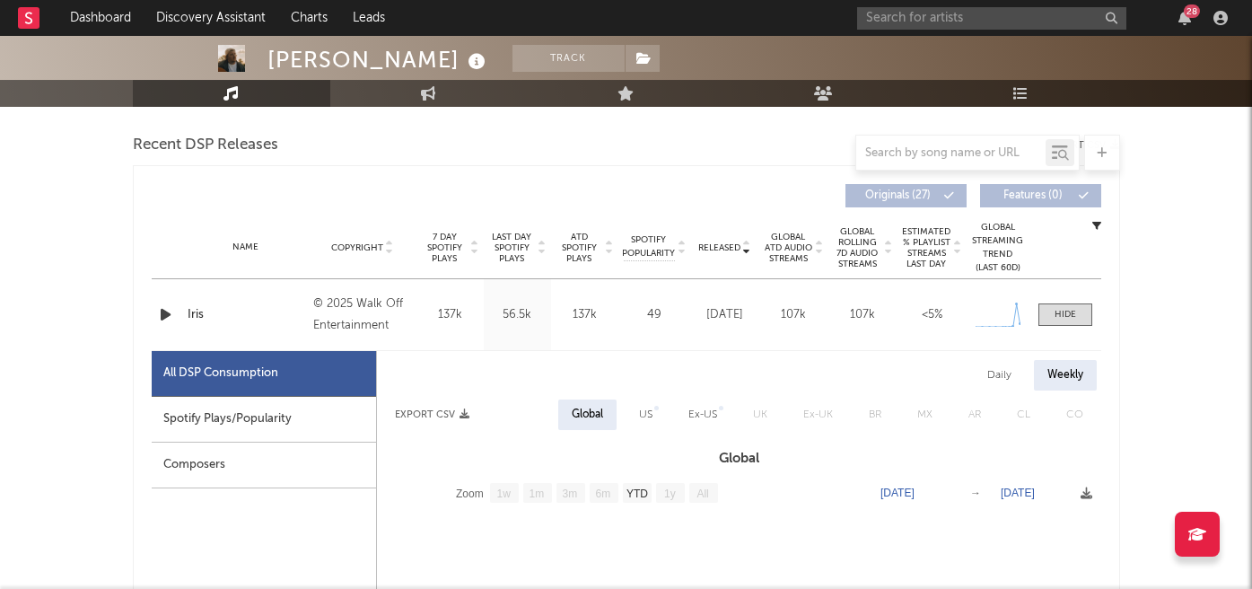
click at [291, 408] on div "Spotify Plays/Popularity" at bounding box center [264, 420] width 224 height 46
select select "1w"
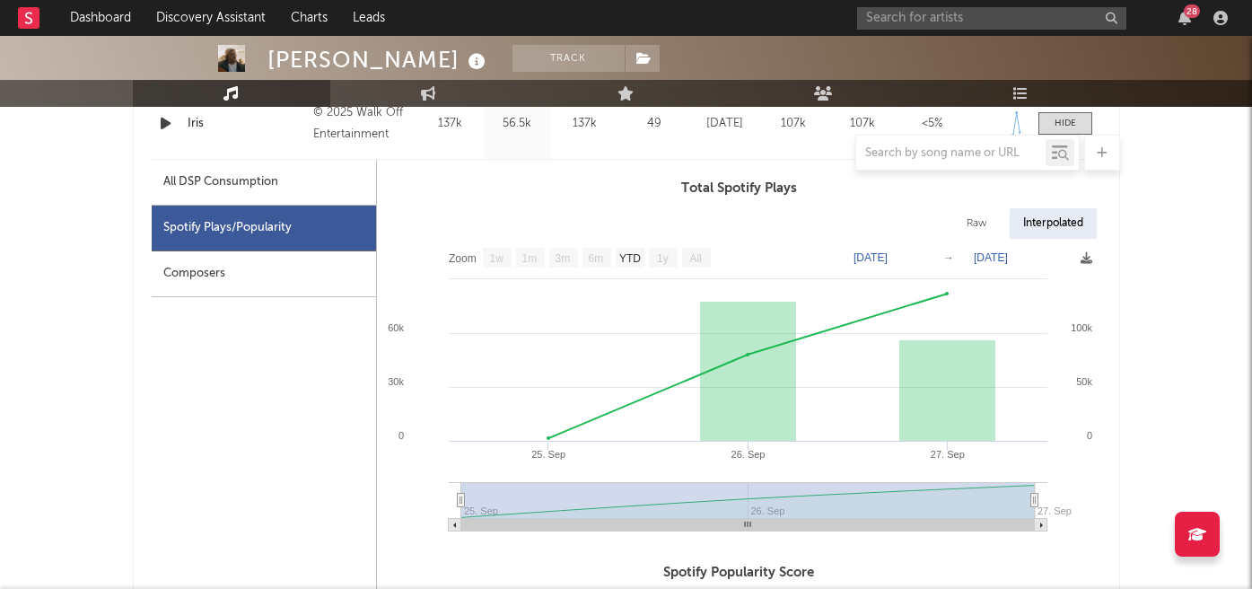
scroll to position [824, 0]
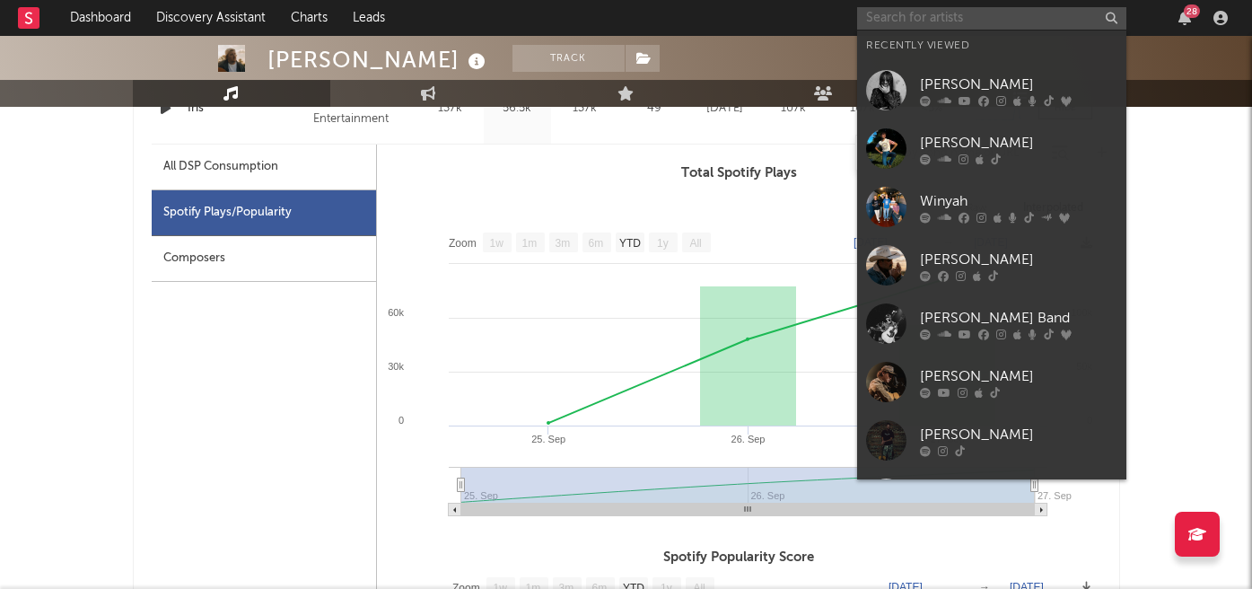
click at [882, 22] on input "text" at bounding box center [991, 18] width 269 height 22
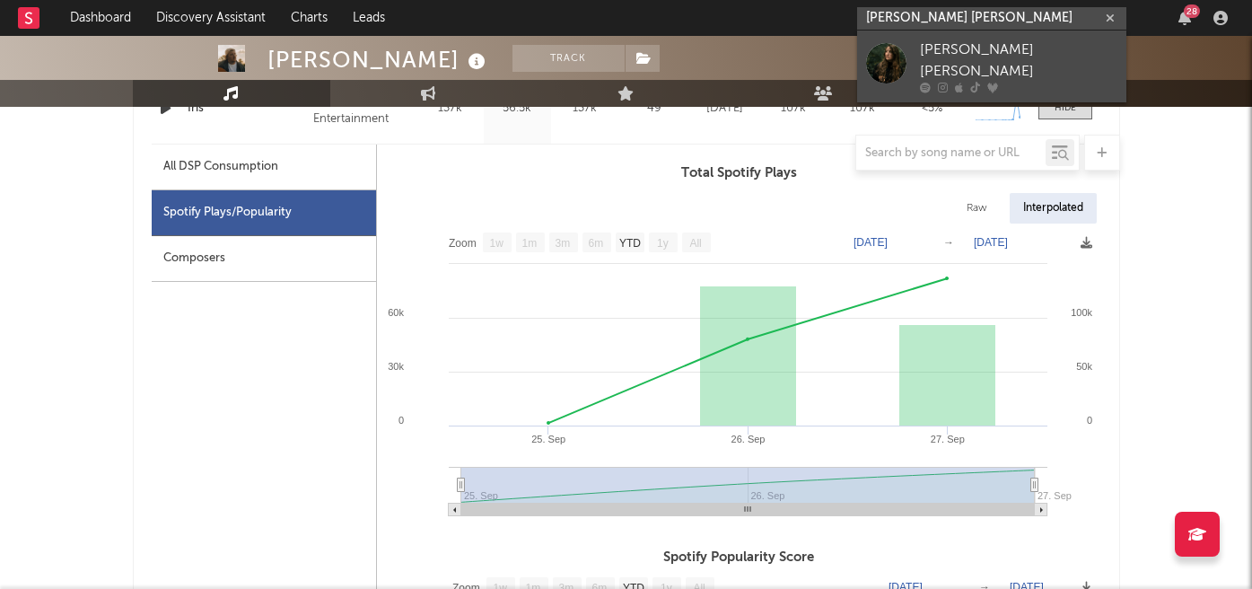
type input "renee christine"
click at [945, 52] on div "[PERSON_NAME] [PERSON_NAME]" at bounding box center [1018, 60] width 197 height 43
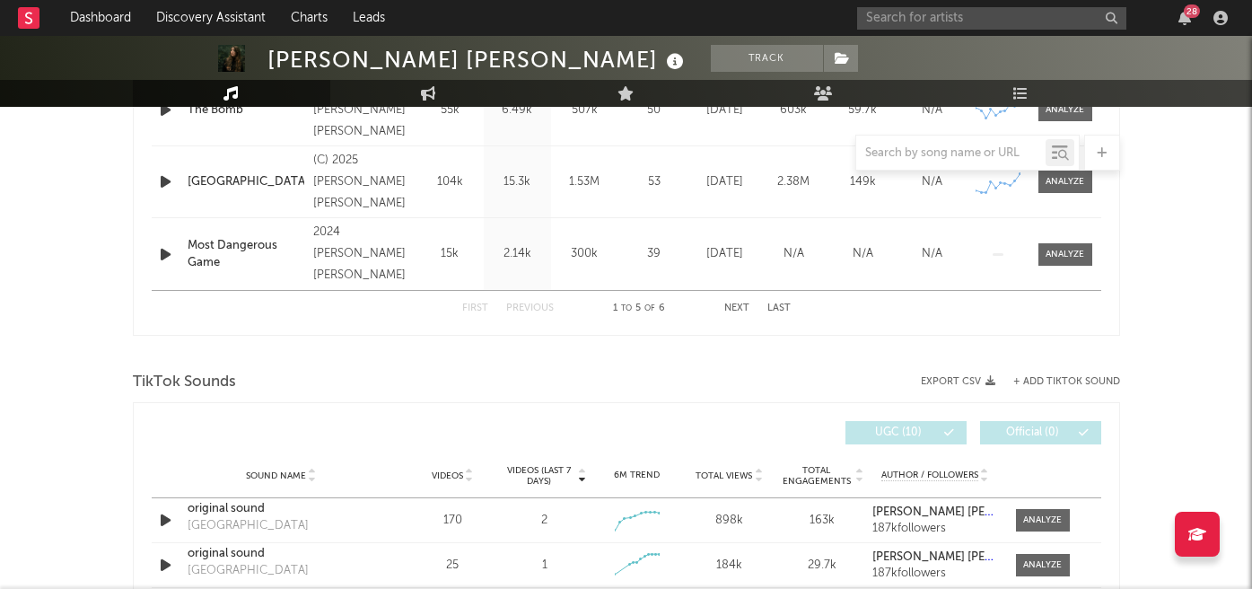
scroll to position [547, 0]
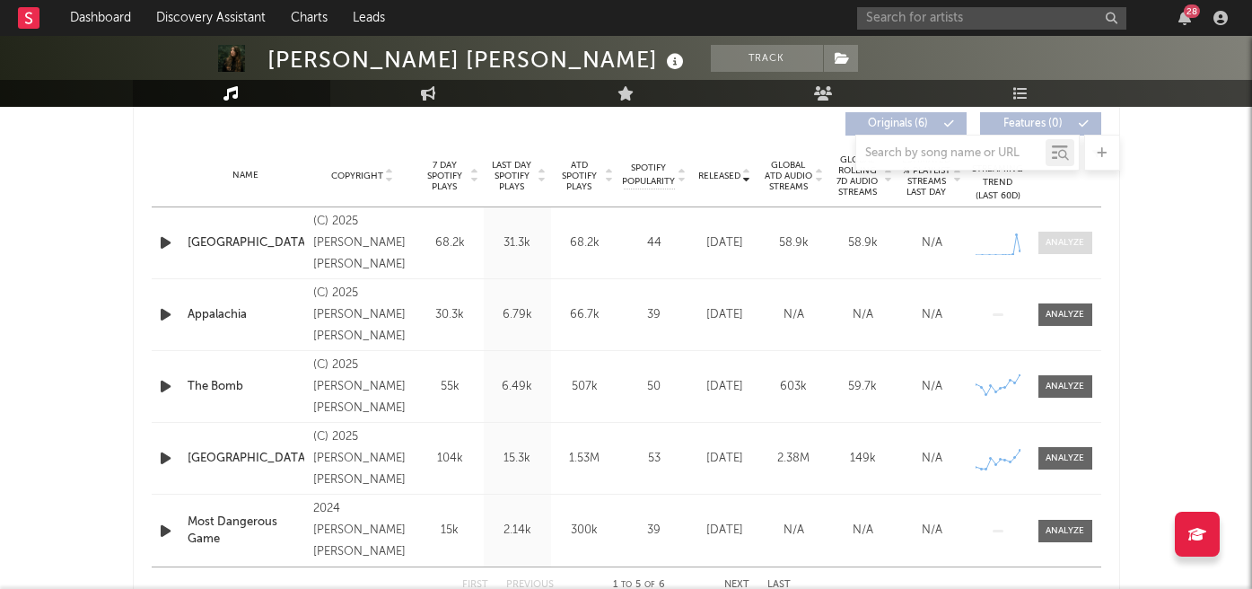
click at [1062, 250] on span at bounding box center [1065, 242] width 54 height 22
select select "1w"
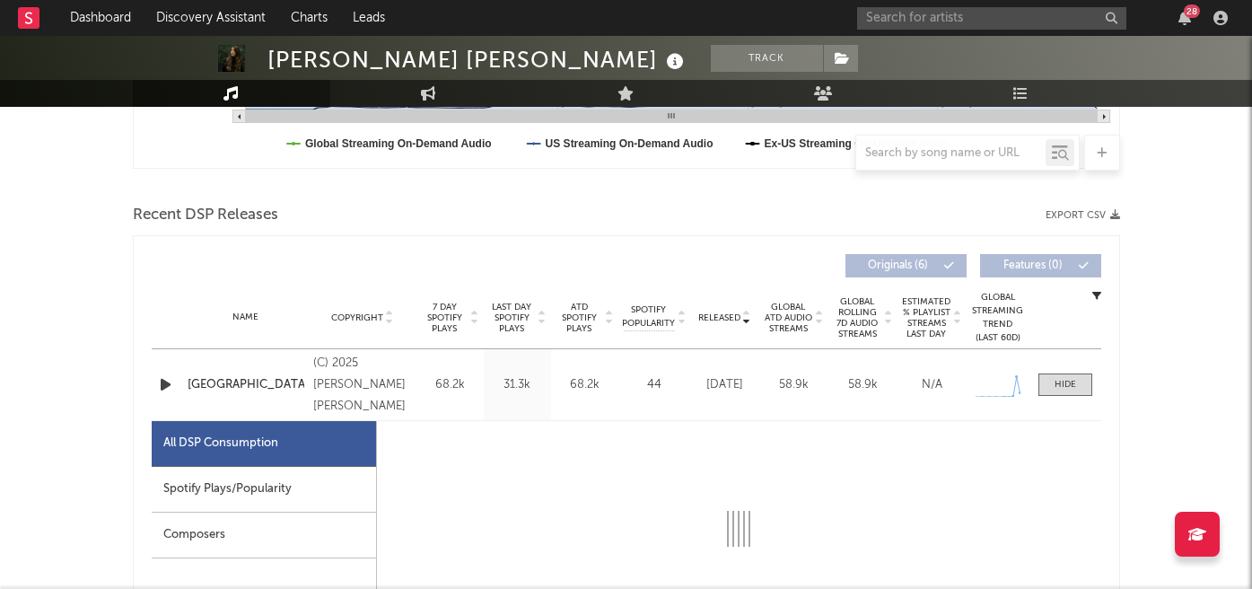
scroll to position [689, 0]
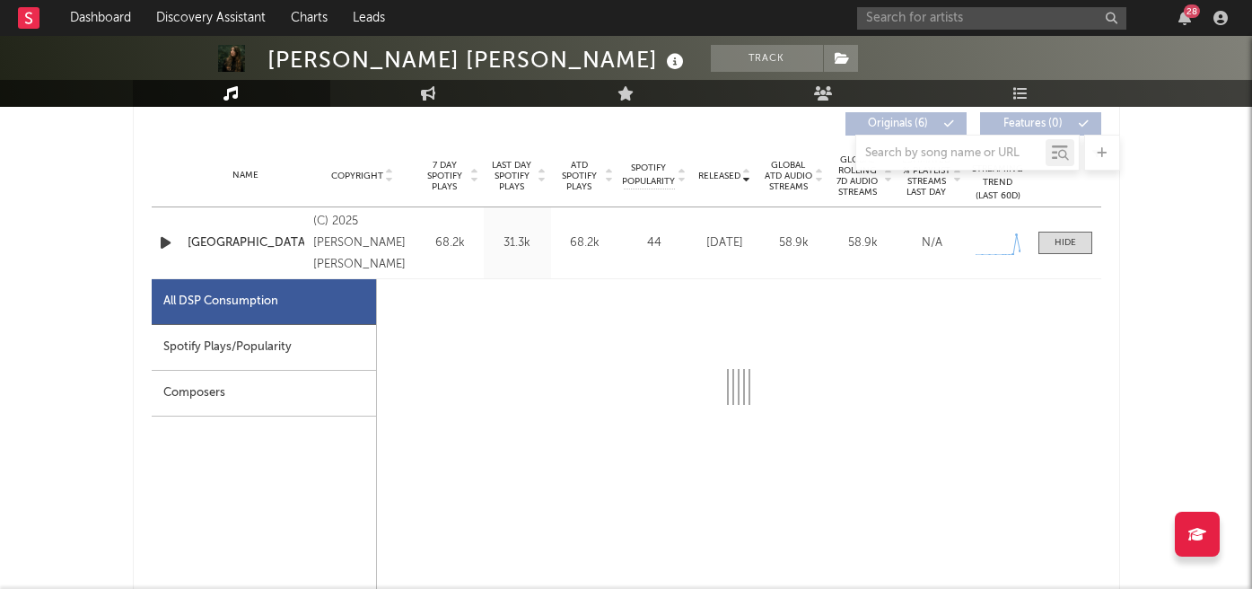
select select "1w"
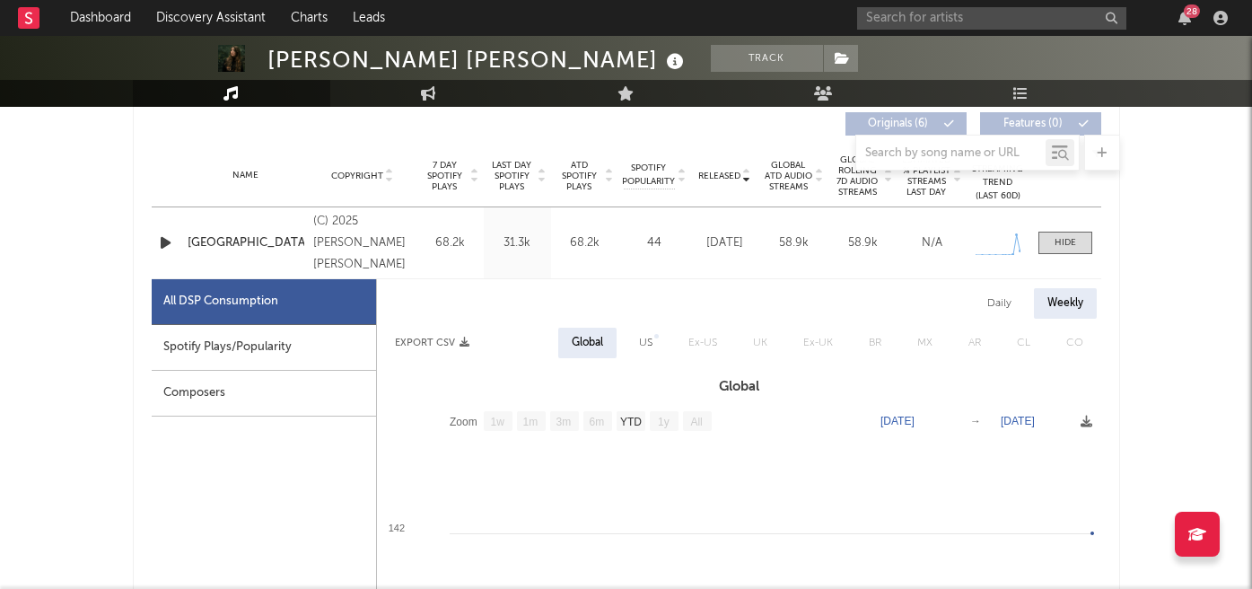
click at [260, 351] on div "Spotify Plays/Popularity" at bounding box center [264, 348] width 224 height 46
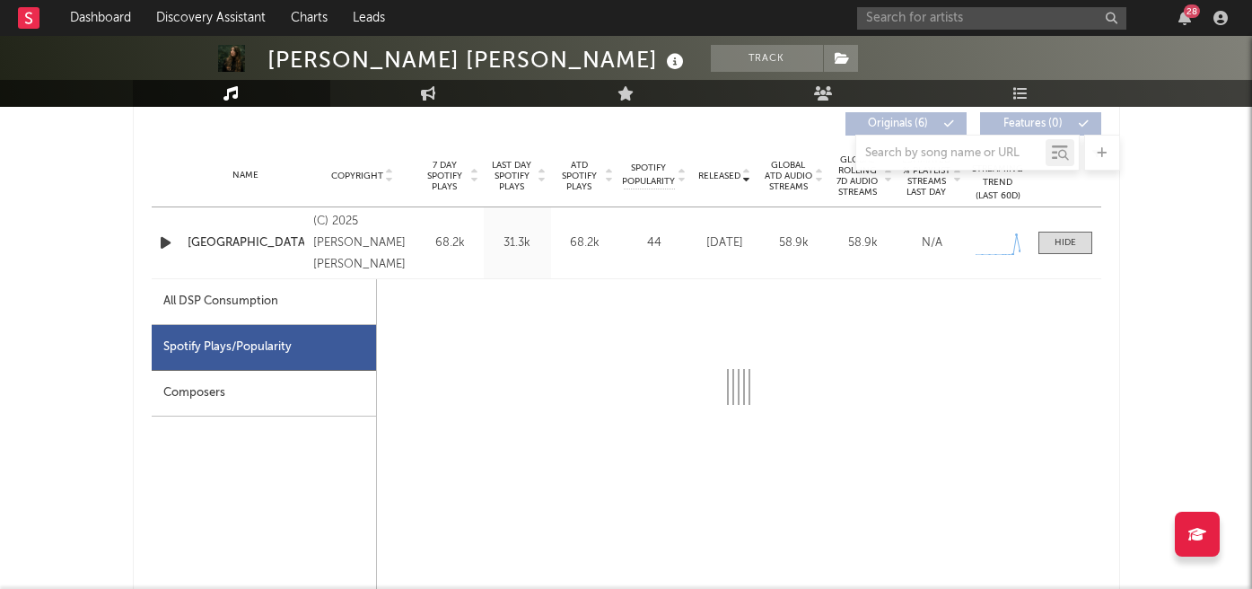
select select "1w"
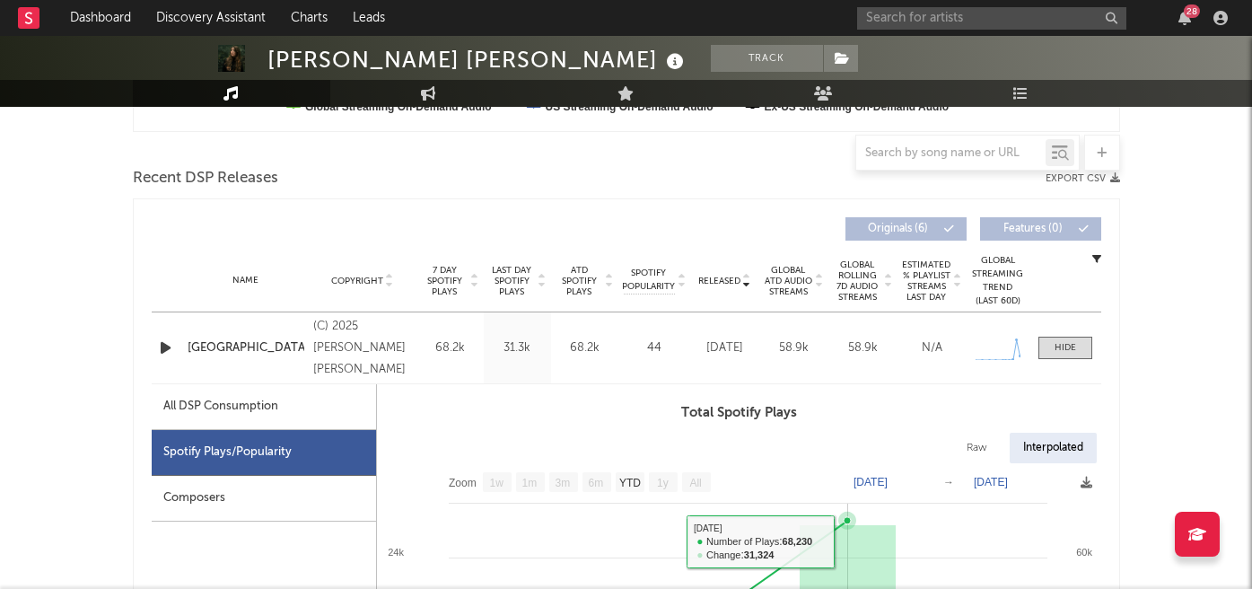
scroll to position [582, 0]
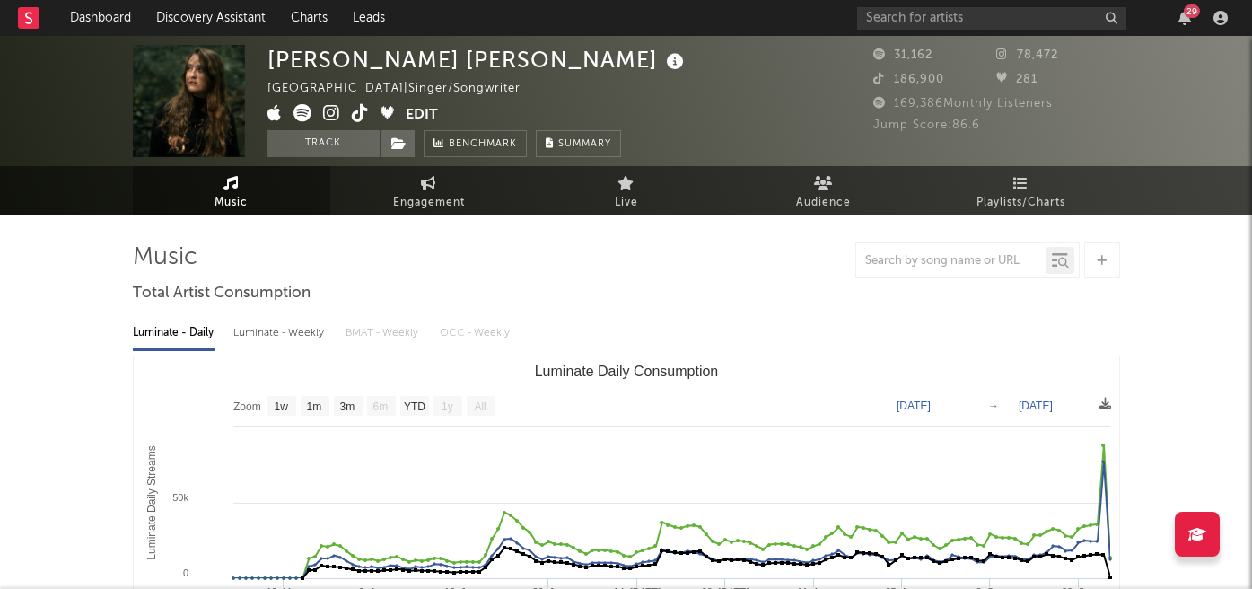
select select "1w"
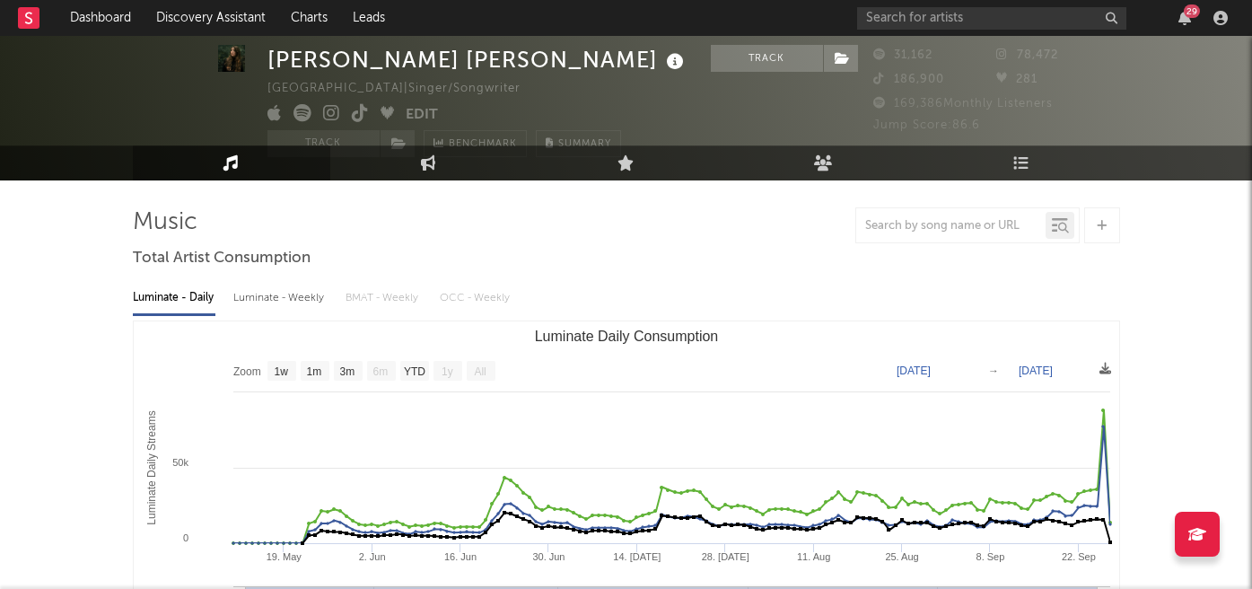
scroll to position [35, 0]
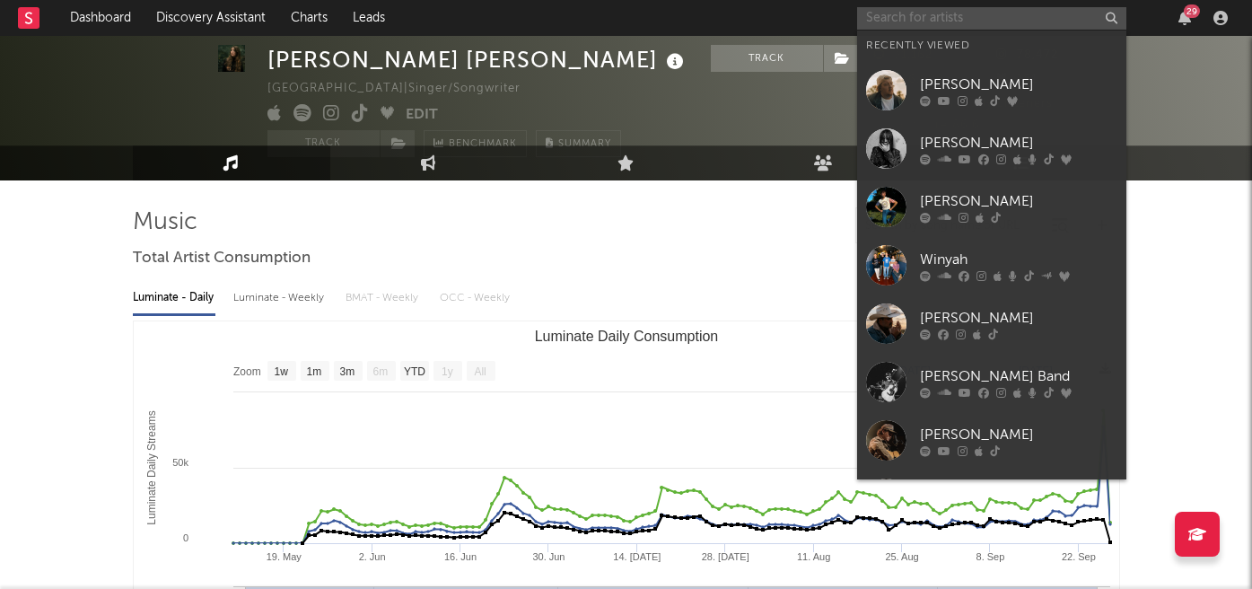
click at [895, 13] on input "text" at bounding box center [991, 18] width 269 height 22
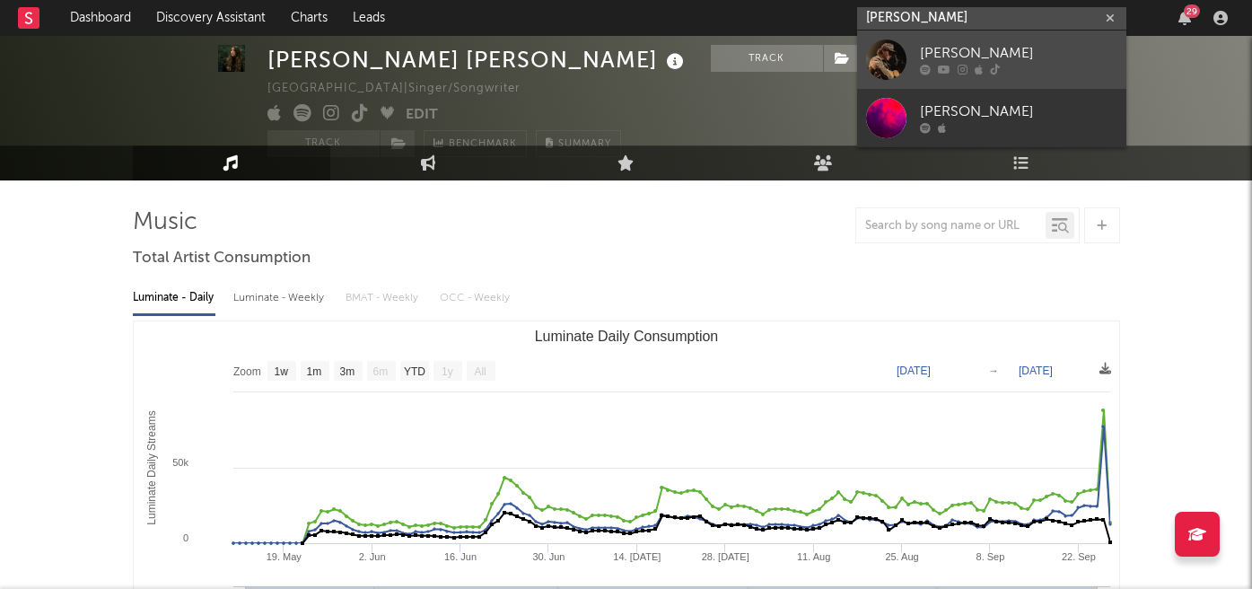
type input "[PERSON_NAME]"
click at [881, 42] on div at bounding box center [886, 59] width 40 height 40
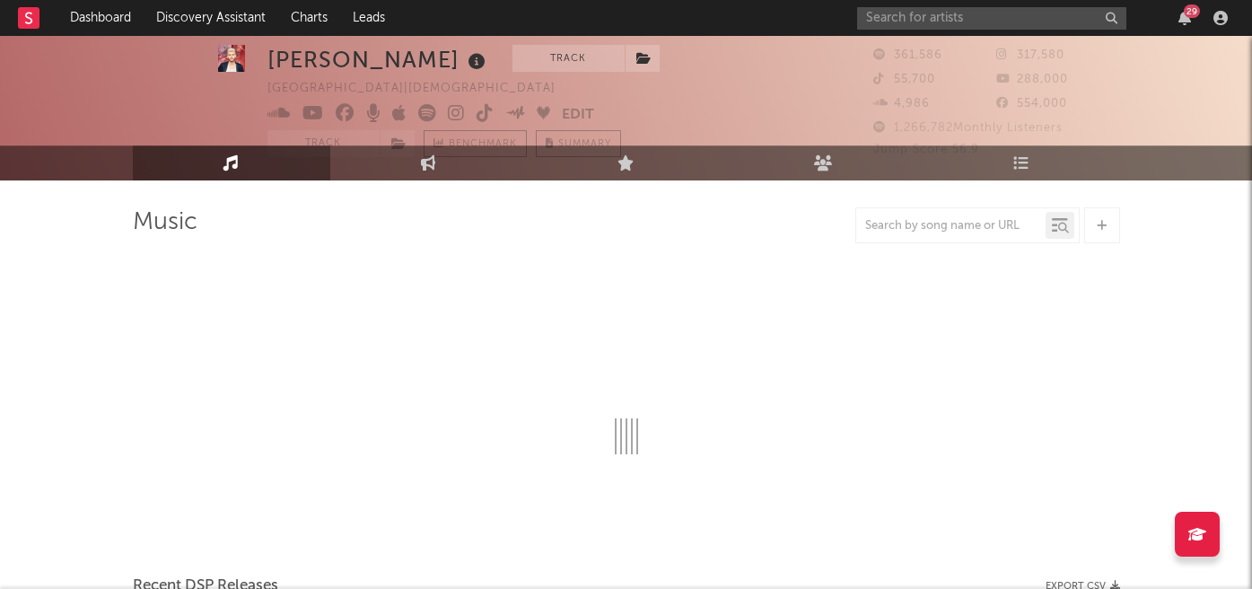
select select "6m"
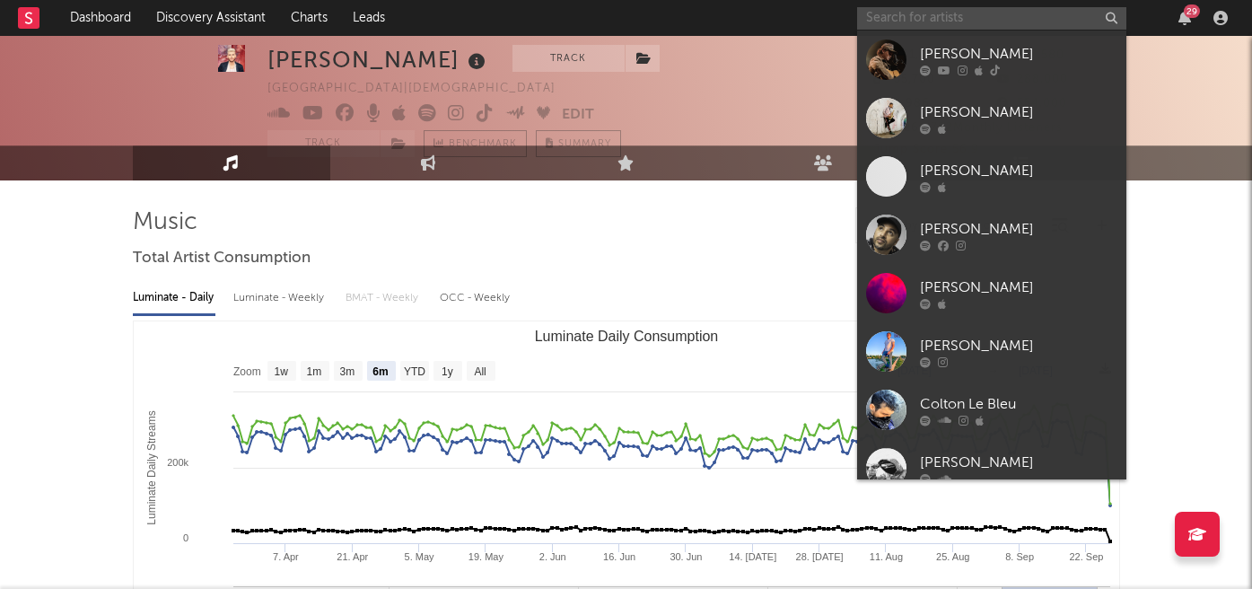
click at [904, 13] on input "text" at bounding box center [991, 18] width 269 height 22
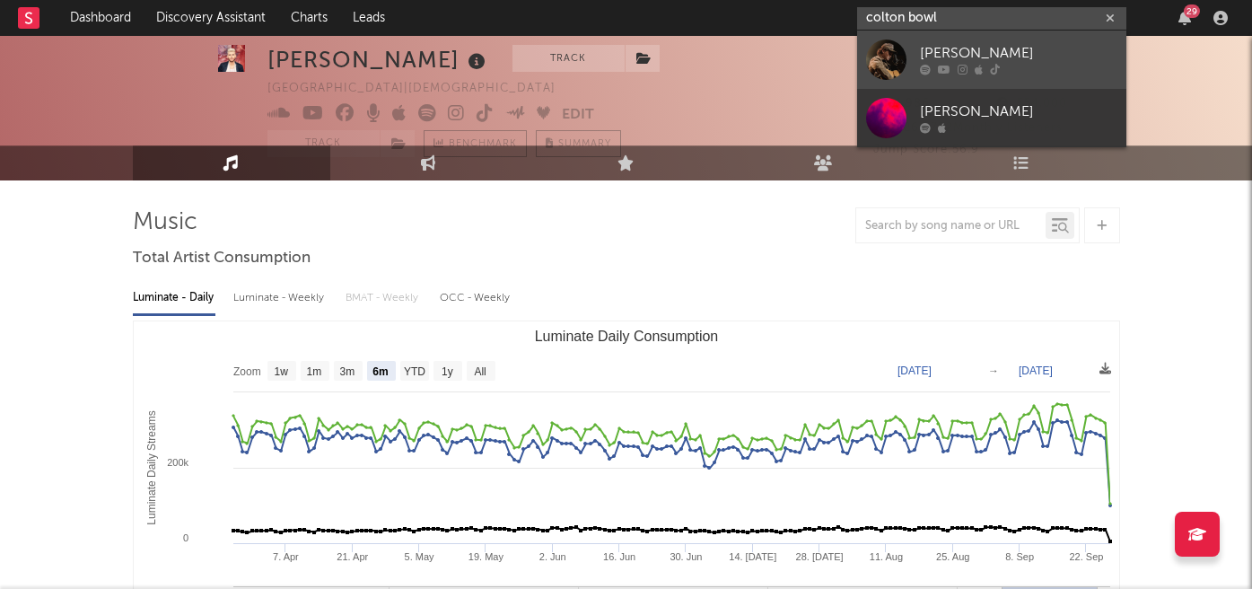
type input "colton bowl"
click at [969, 55] on div "[PERSON_NAME]" at bounding box center [1018, 54] width 197 height 22
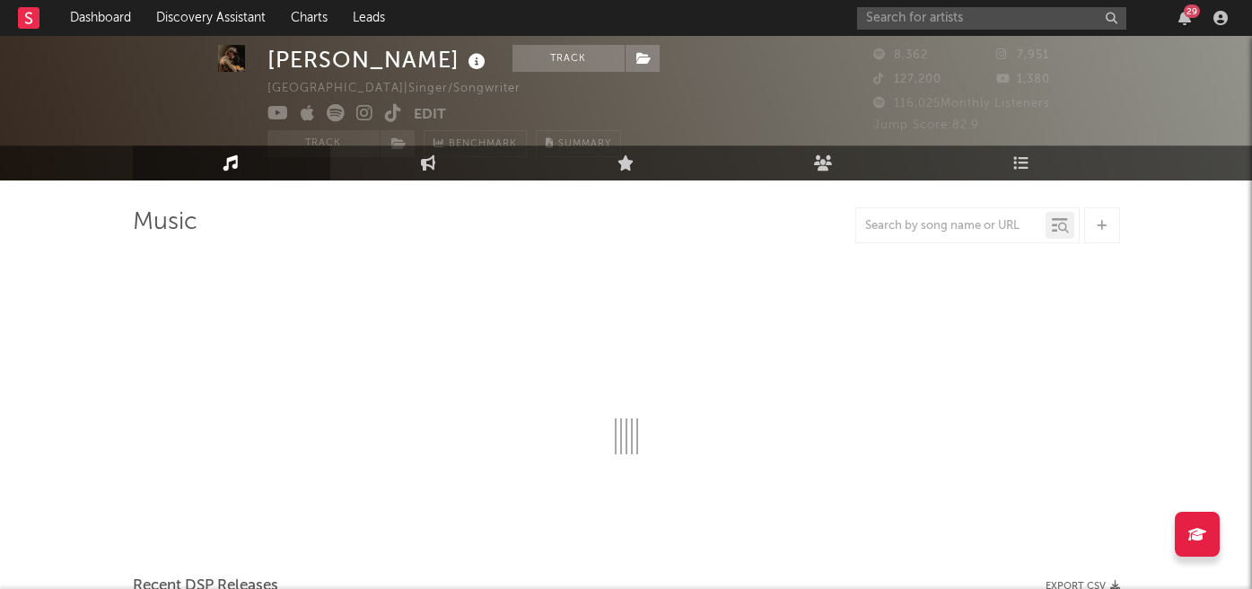
select select "6m"
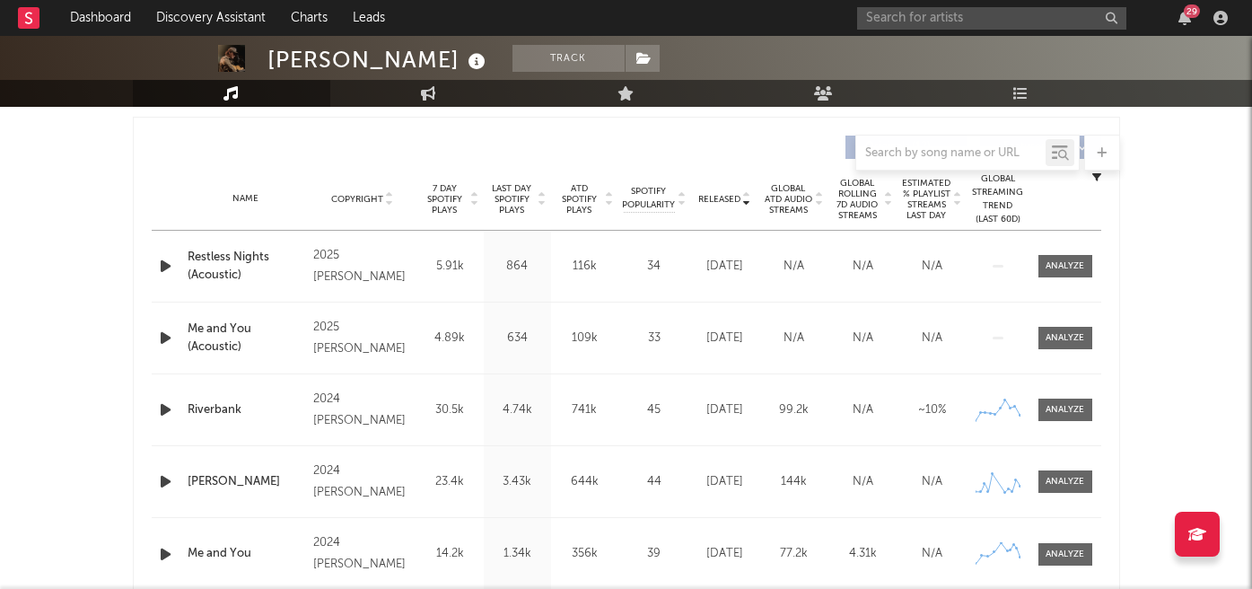
scroll to position [697, 0]
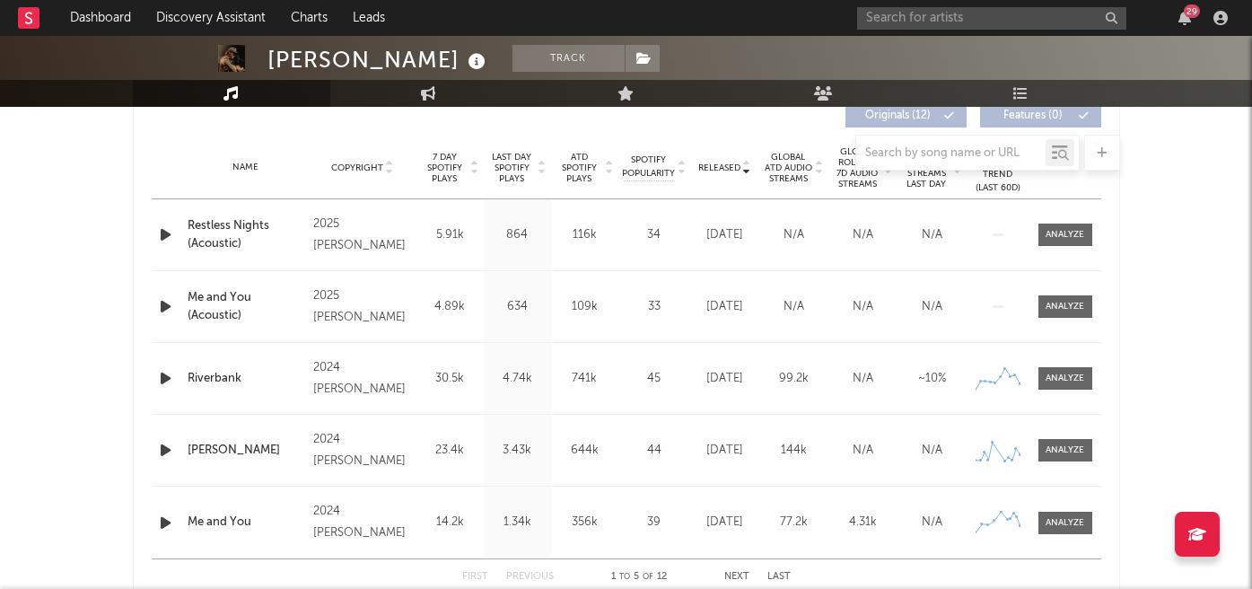
click at [458, 178] on span "7 Day Spotify Plays" at bounding box center [445, 168] width 48 height 32
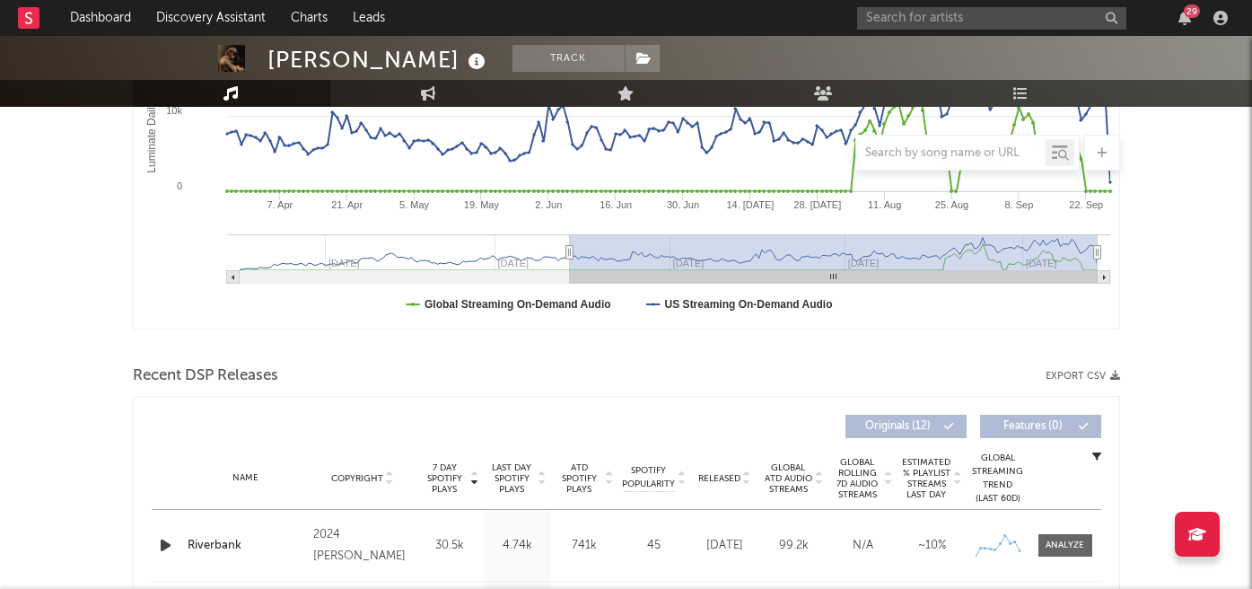
scroll to position [0, 0]
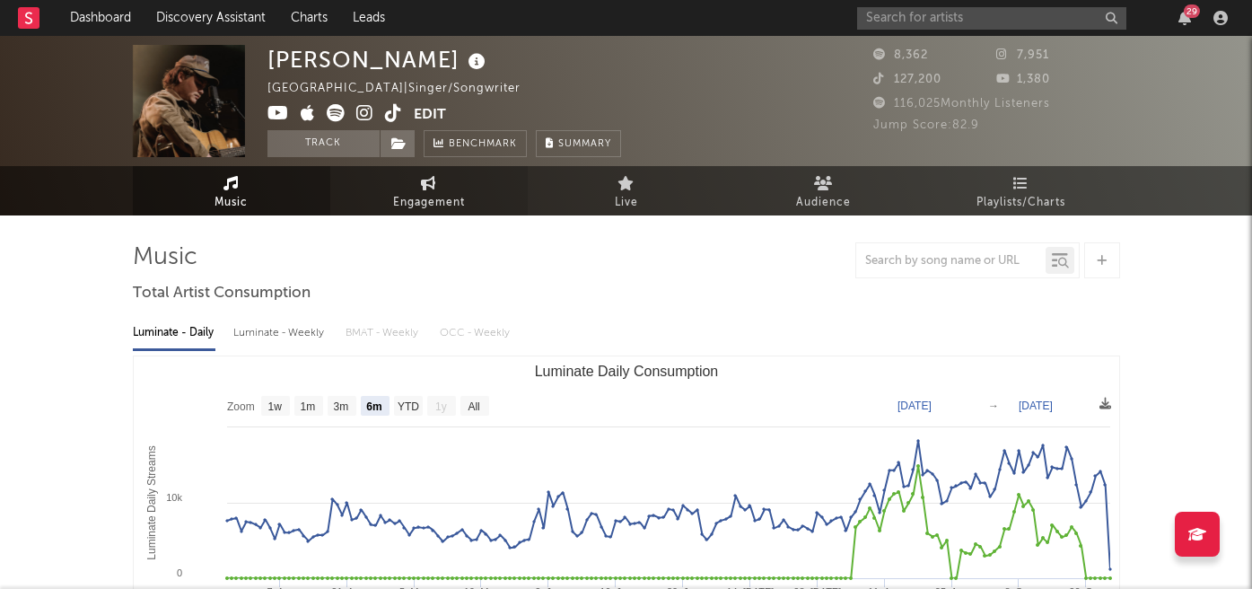
click at [405, 177] on link "Engagement" at bounding box center [428, 190] width 197 height 49
select select "1w"
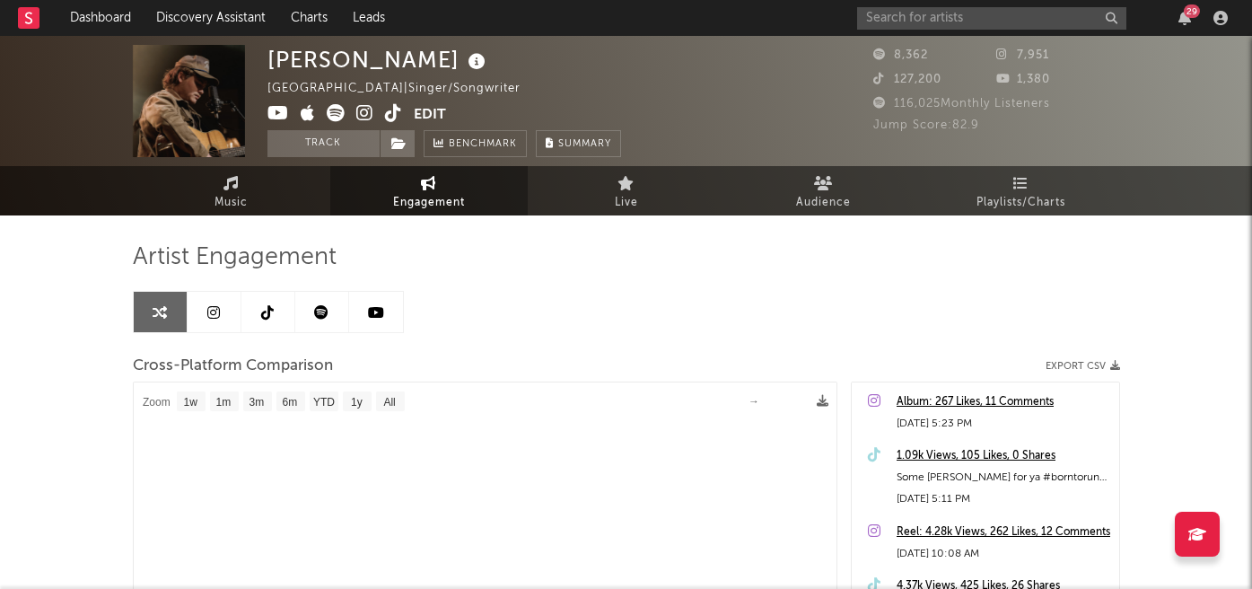
select select "1m"
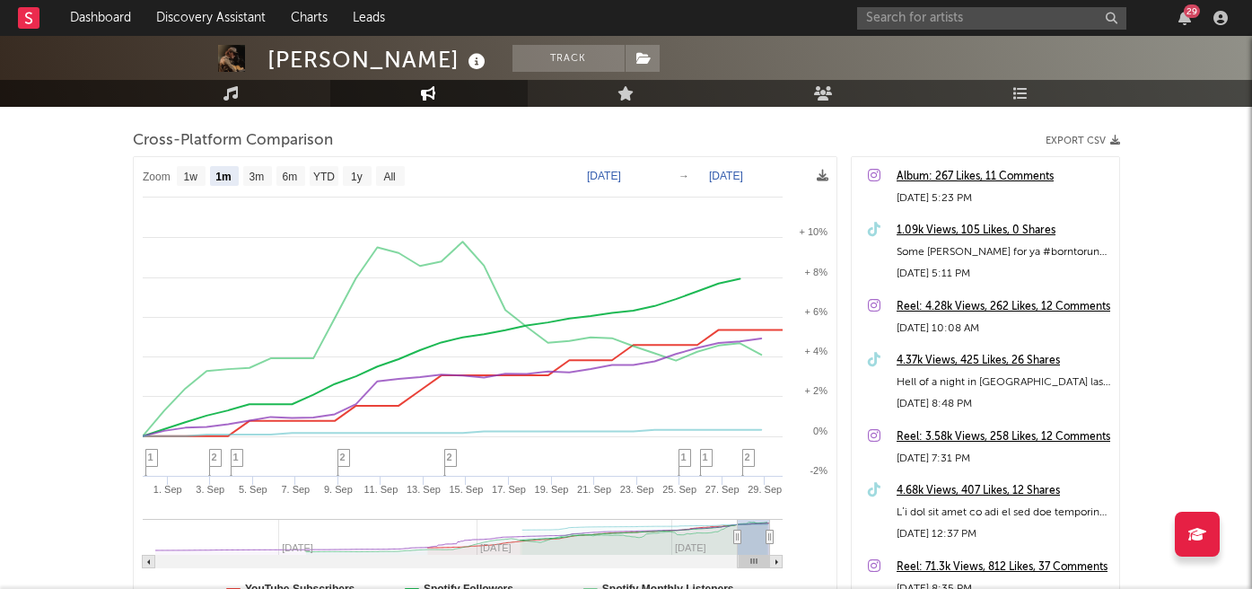
scroll to position [232, 0]
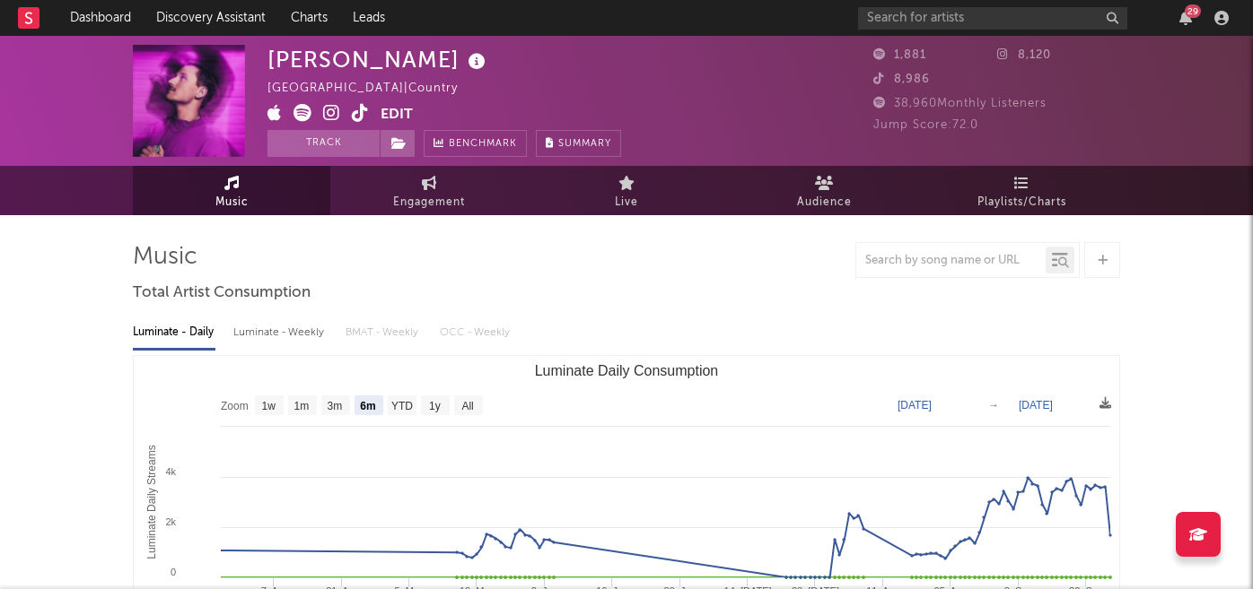
select select "6m"
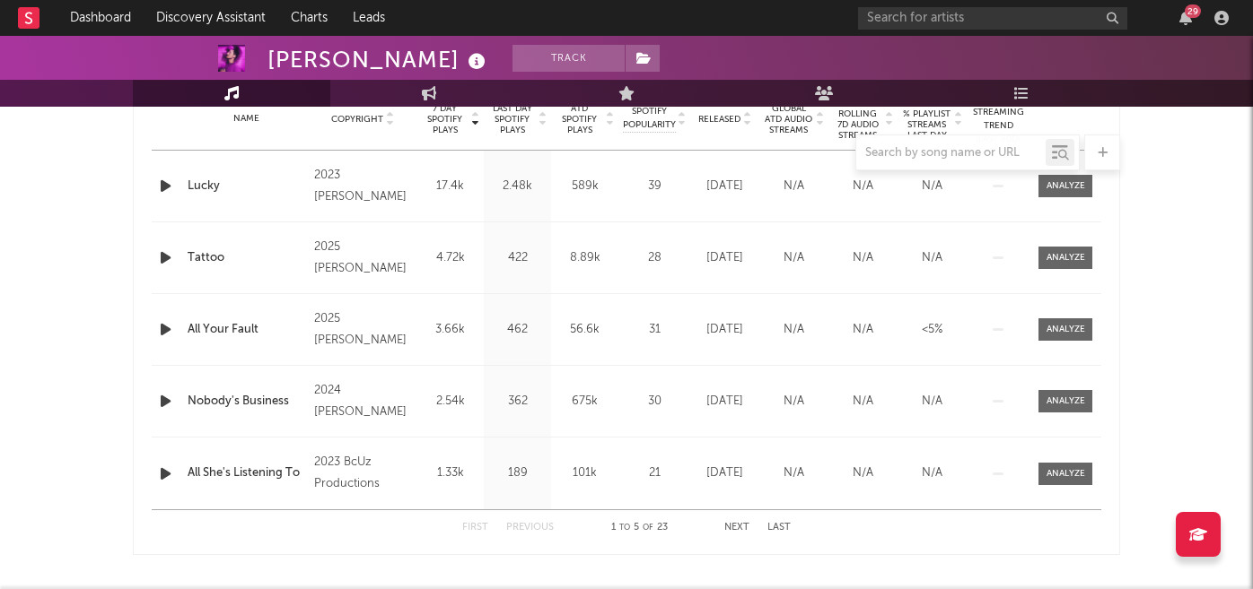
scroll to position [749, 0]
